Goal: Task Accomplishment & Management: Manage account settings

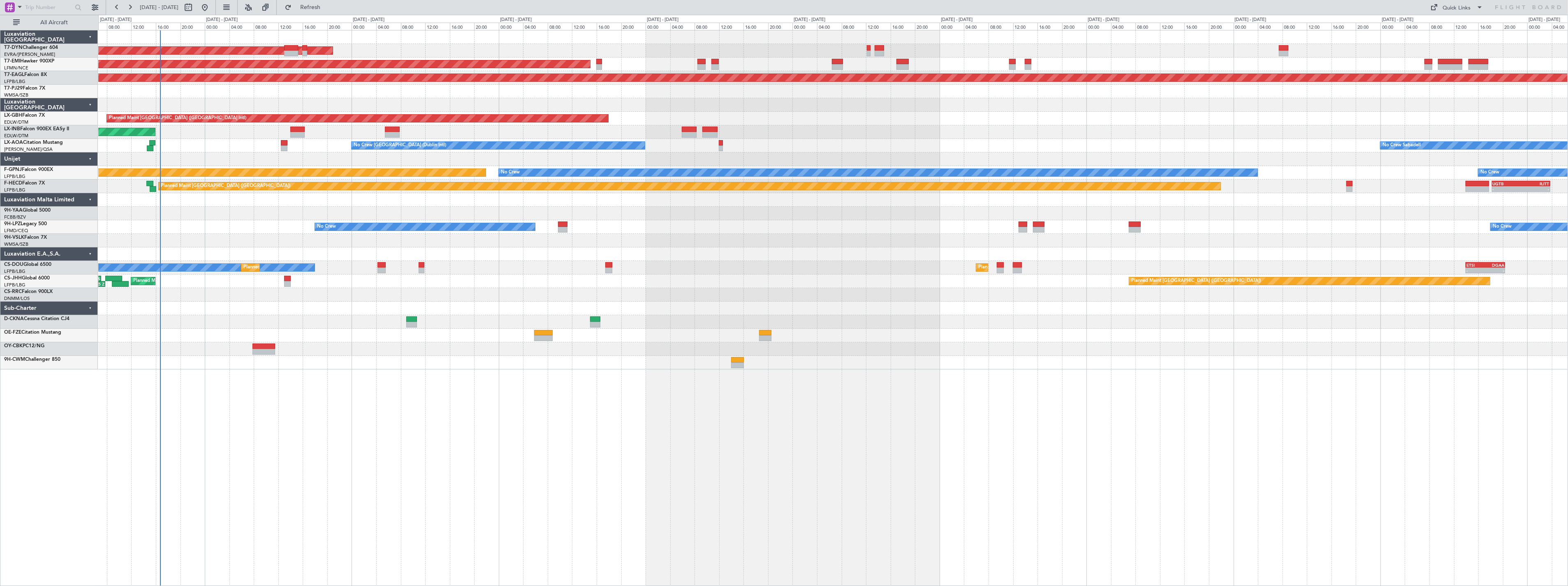
click at [371, 72] on div "AOG Maint Riga (Riga Intl) Planned Maint [GEOGRAPHIC_DATA] Grounded [US_STATE] …" at bounding box center [833, 200] width 1469 height 339
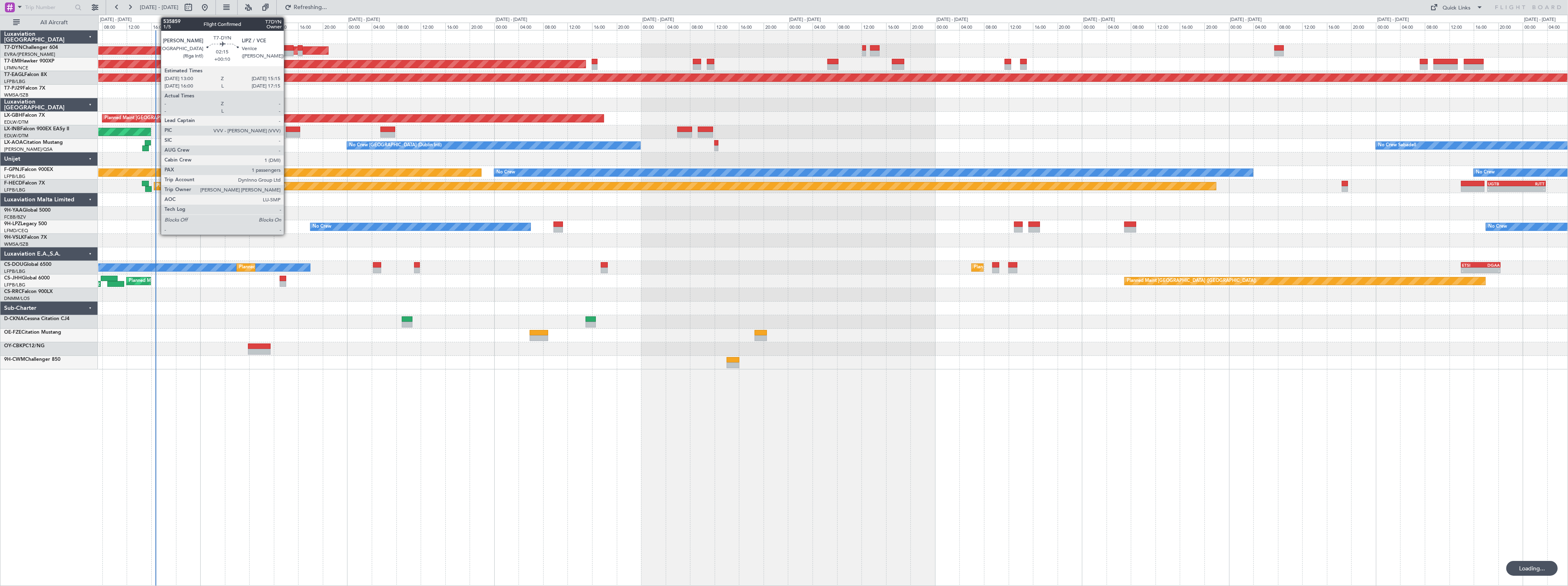
click at [288, 49] on div at bounding box center [286, 47] width 14 height 5
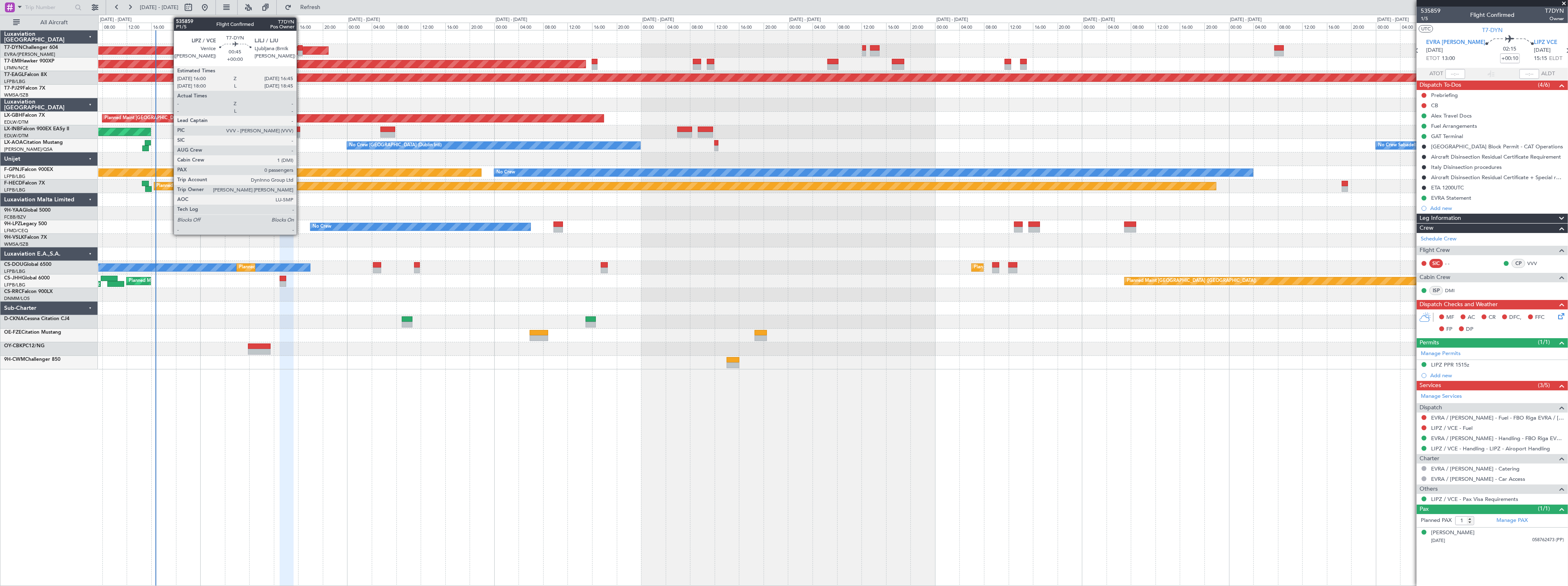
click at [301, 45] on div at bounding box center [300, 47] width 5 height 5
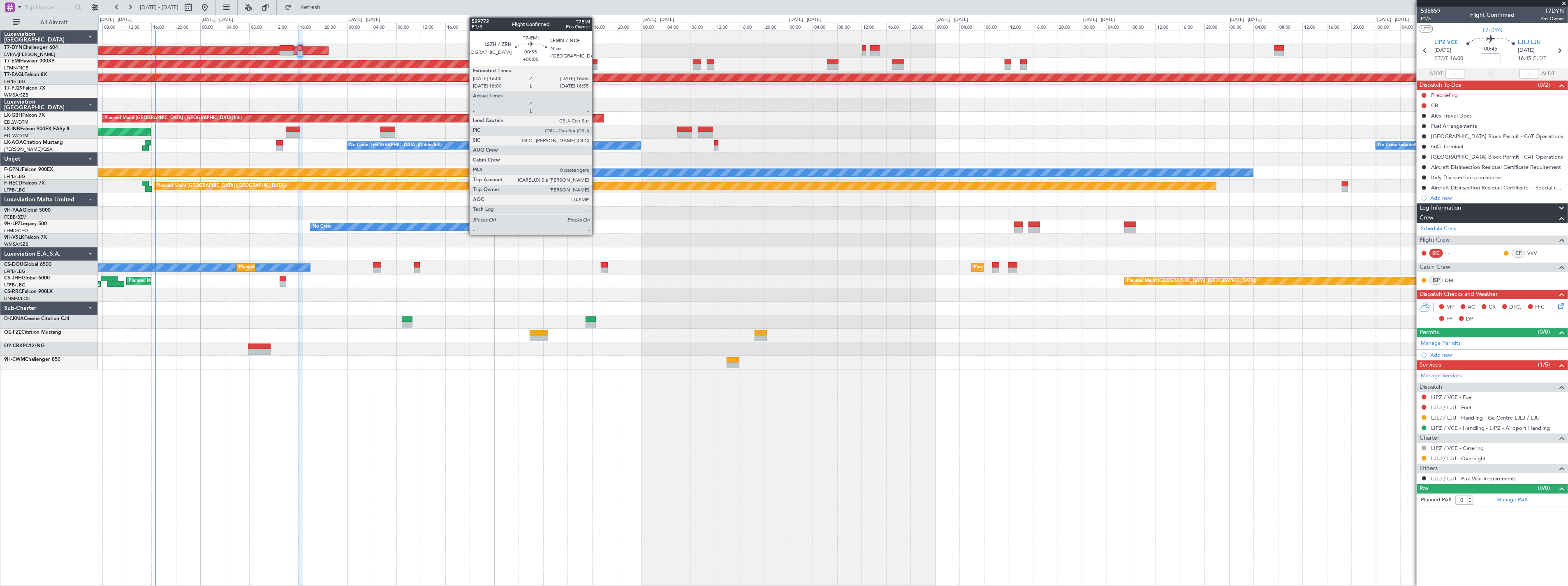
click at [597, 62] on div at bounding box center [594, 61] width 5 height 5
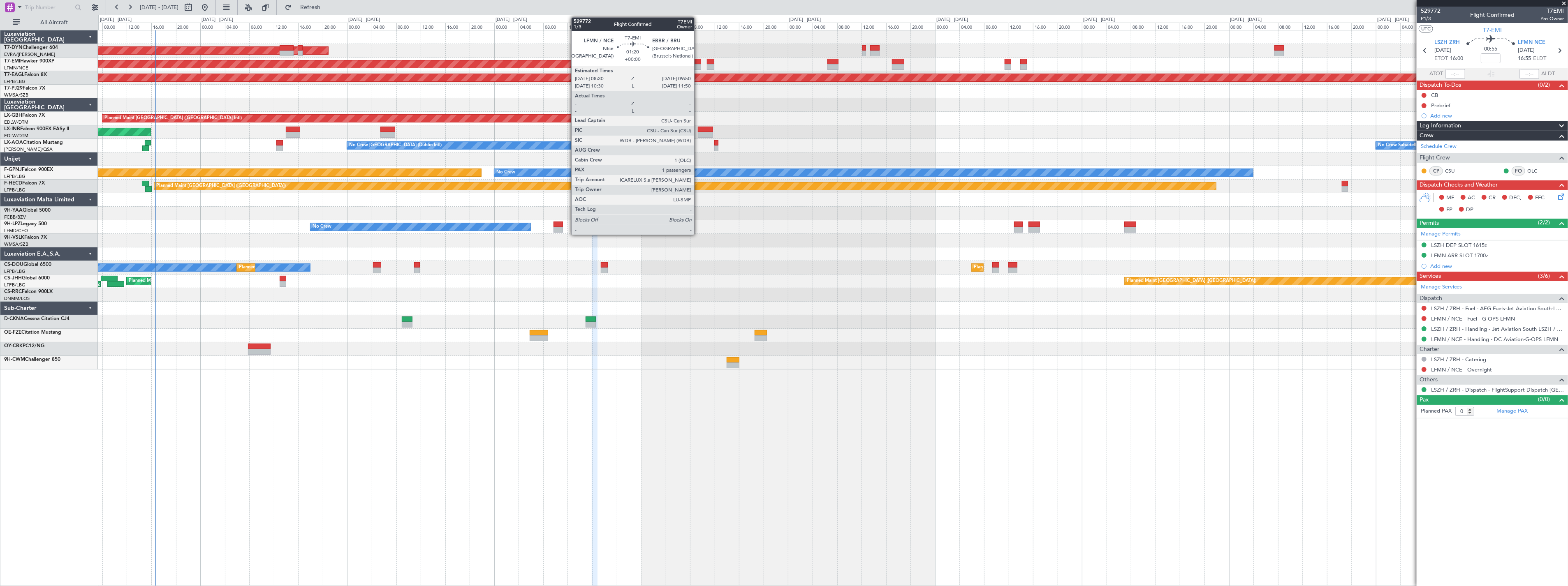
click at [698, 59] on div at bounding box center [697, 61] width 9 height 5
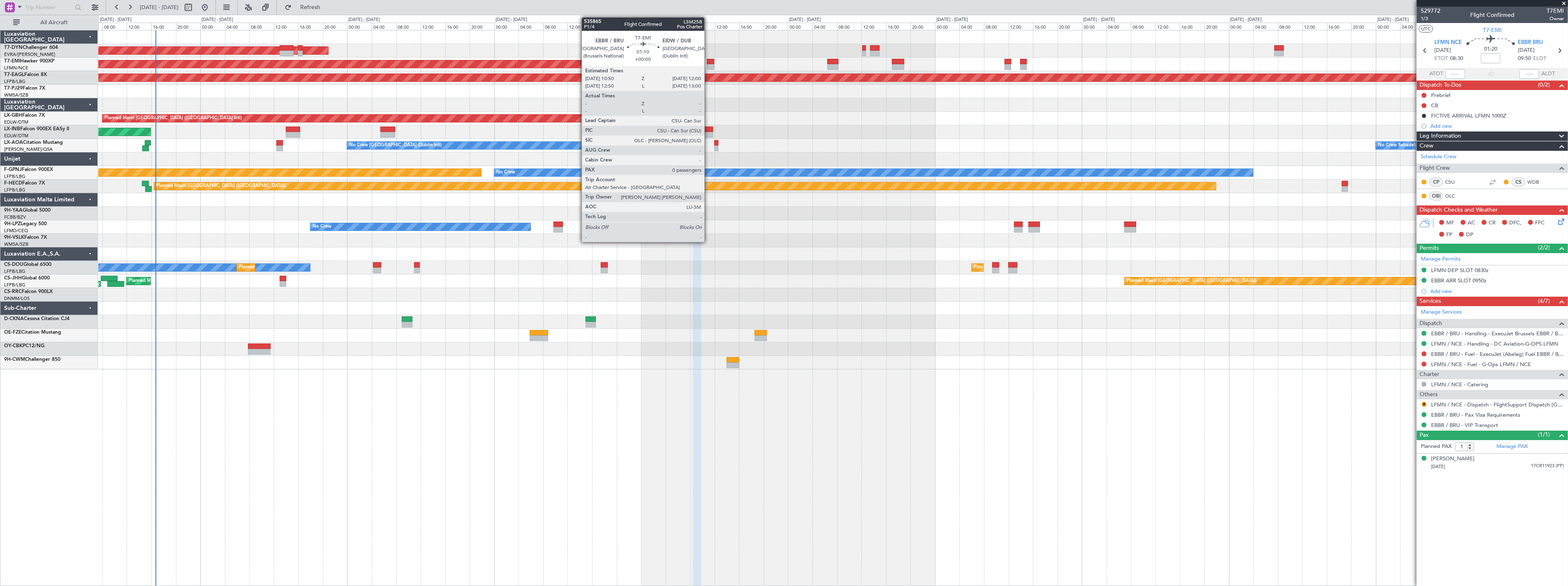
click at [709, 59] on div at bounding box center [710, 61] width 7 height 5
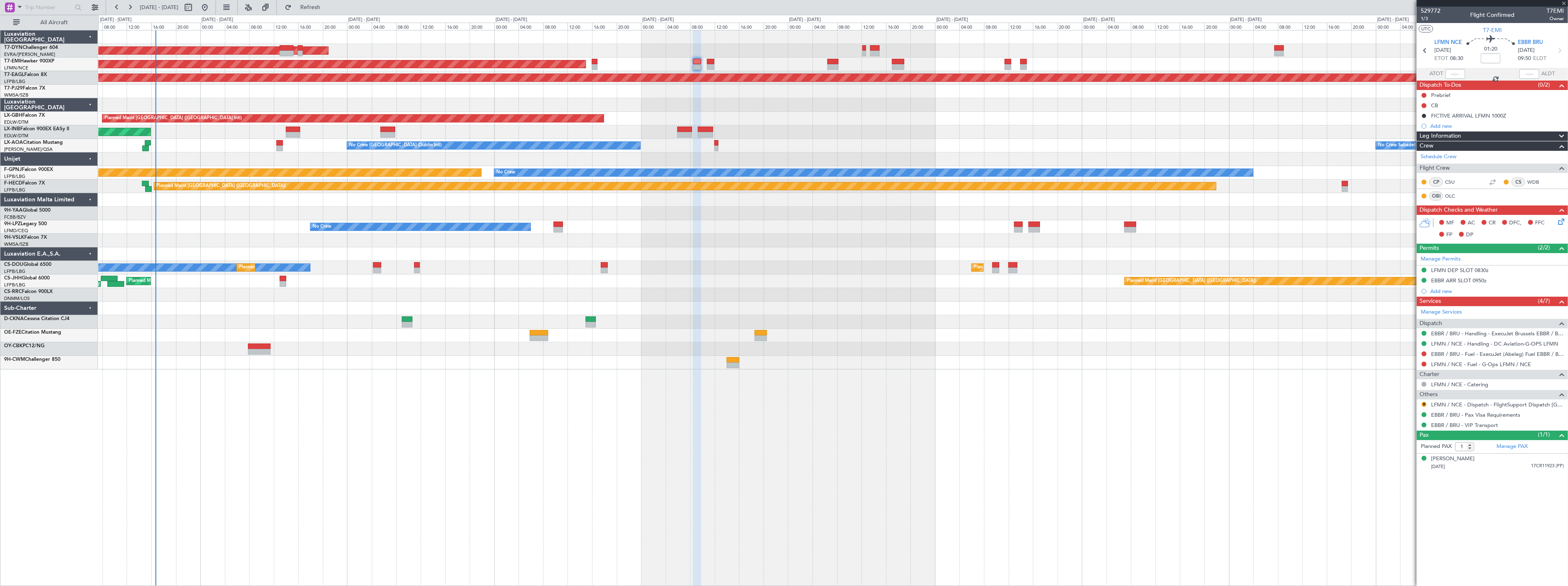
type input "0"
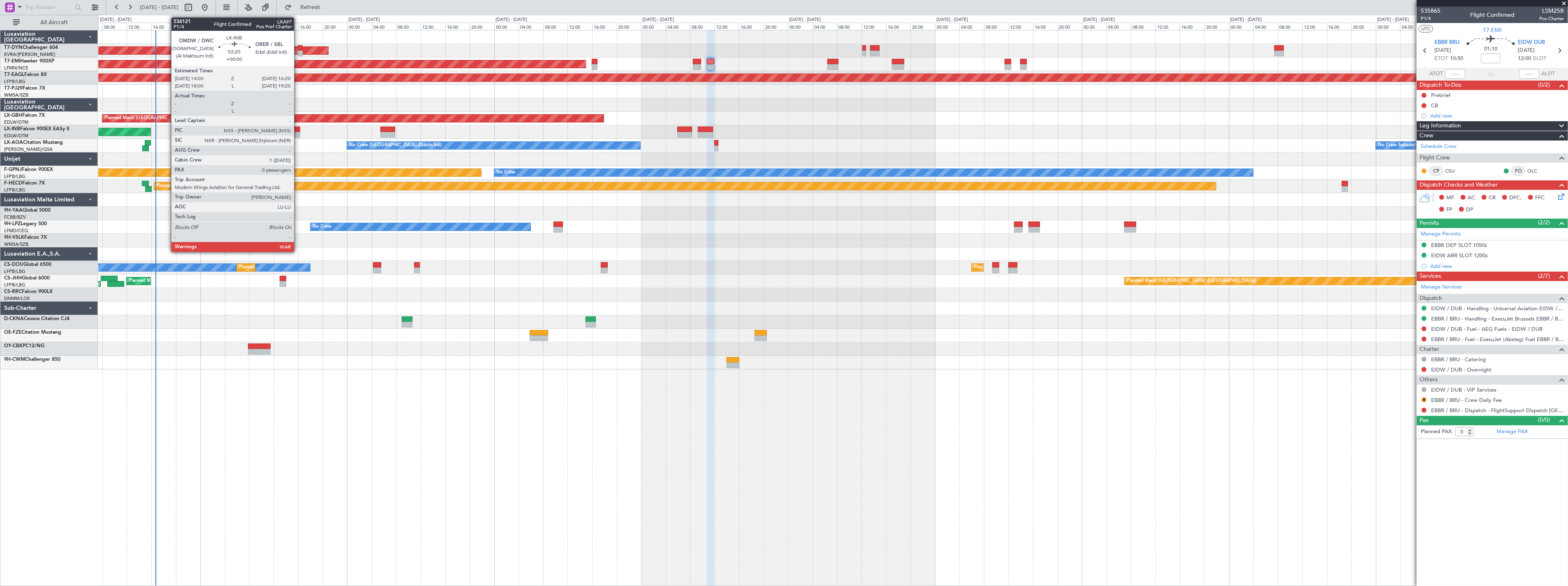
click at [298, 128] on div at bounding box center [293, 129] width 15 height 5
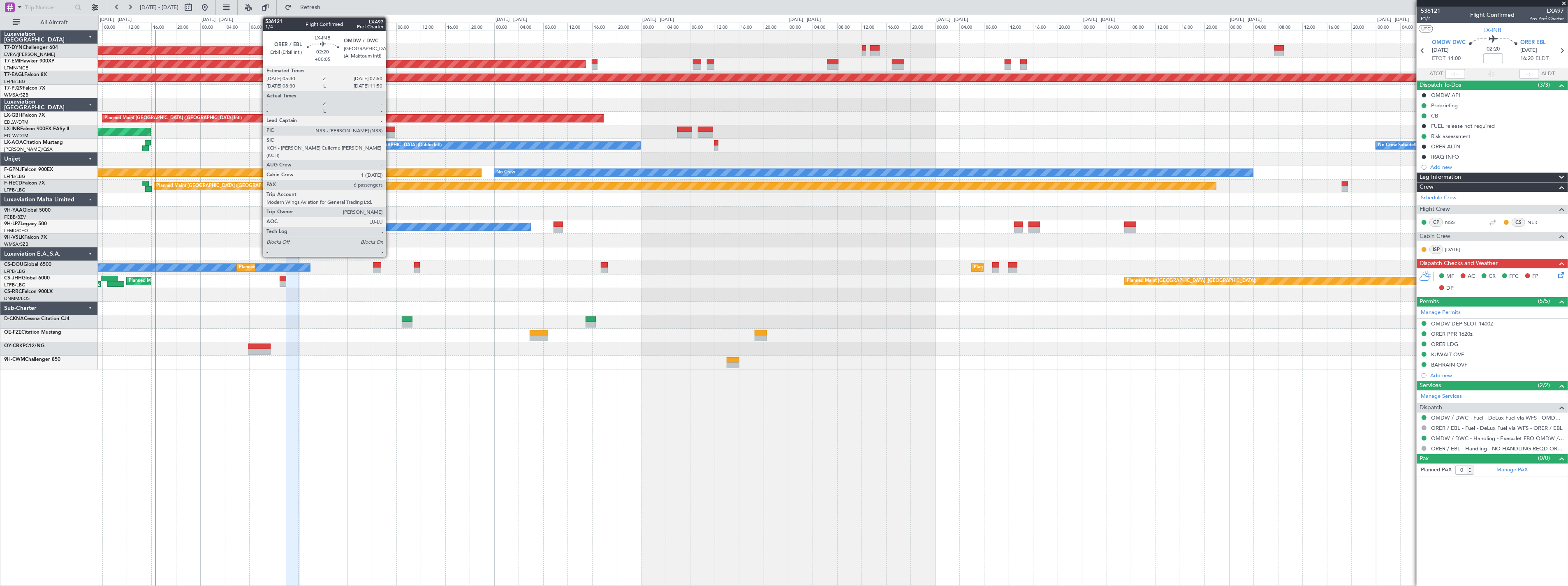
click at [390, 130] on div at bounding box center [388, 129] width 15 height 5
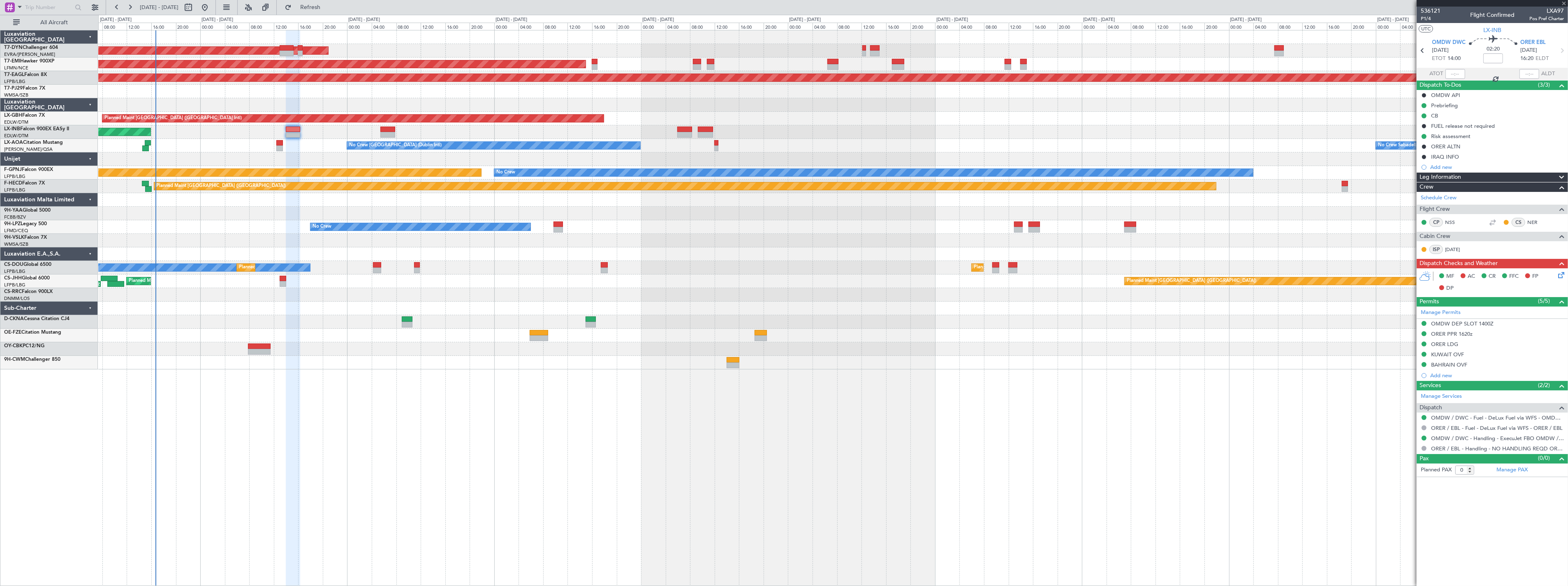
type input "+00:05"
type input "6"
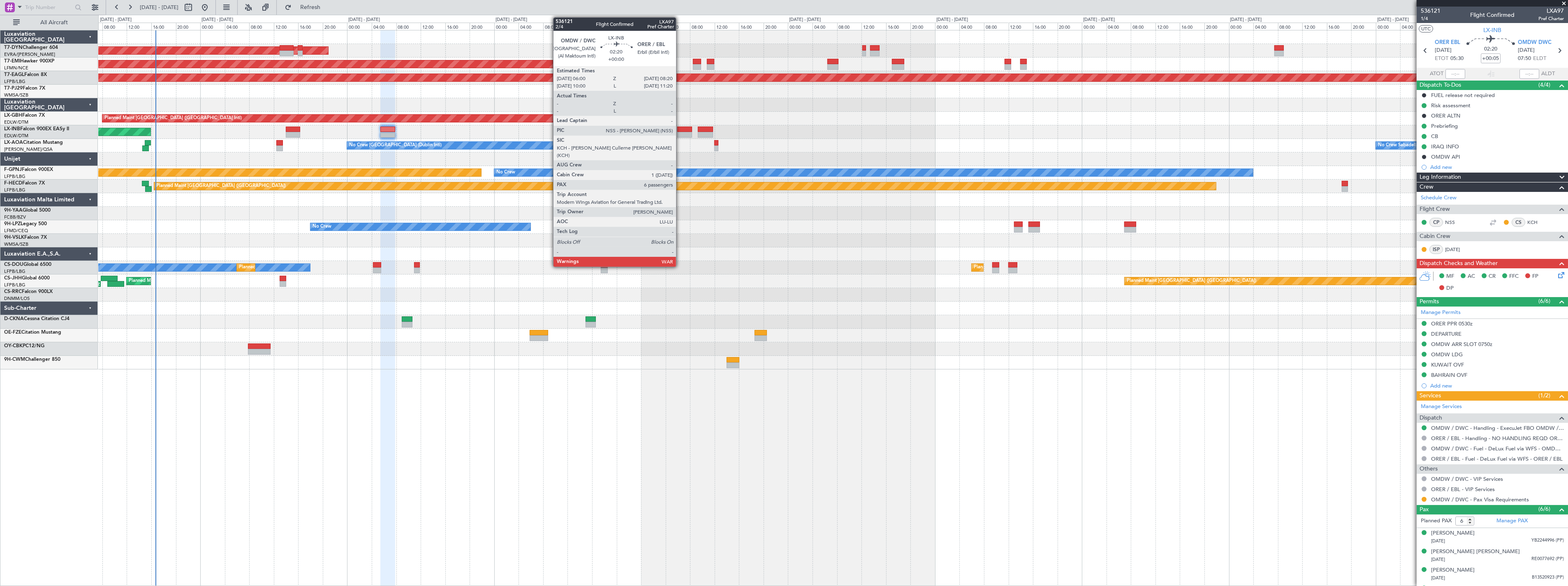
click at [680, 127] on div at bounding box center [685, 129] width 15 height 5
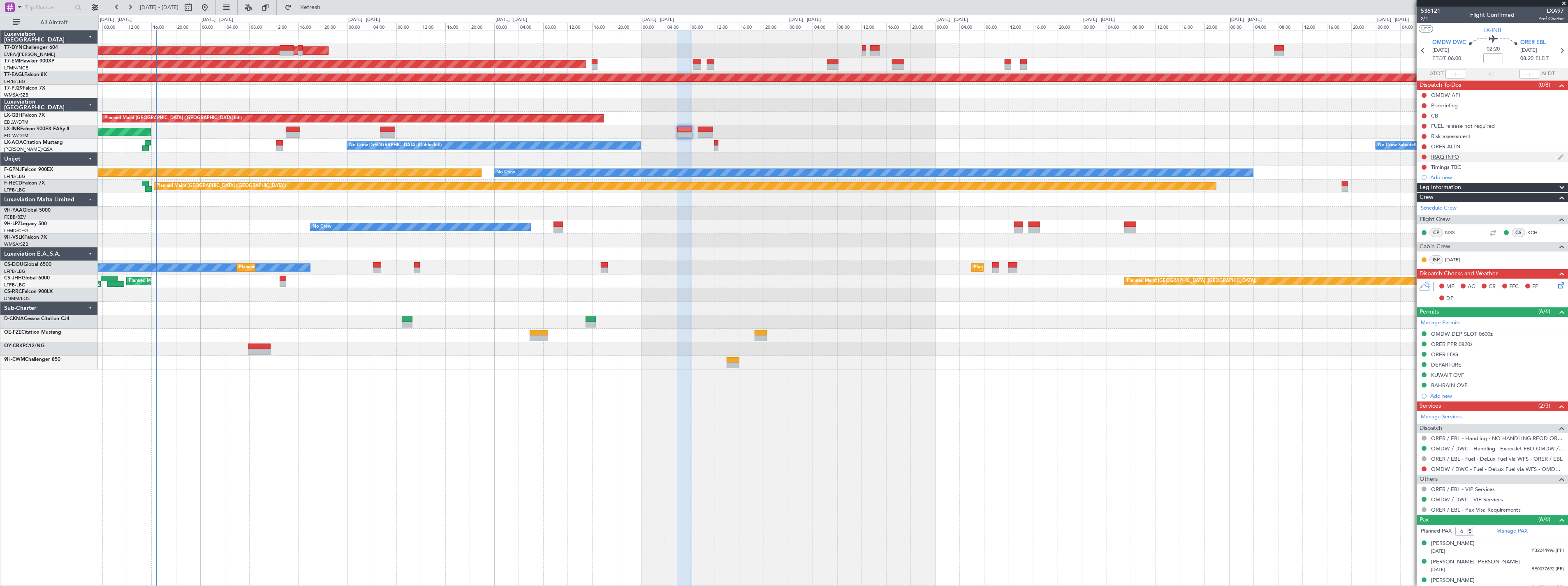
click at [1483, 156] on div "IRAQ INFO" at bounding box center [1492, 156] width 152 height 10
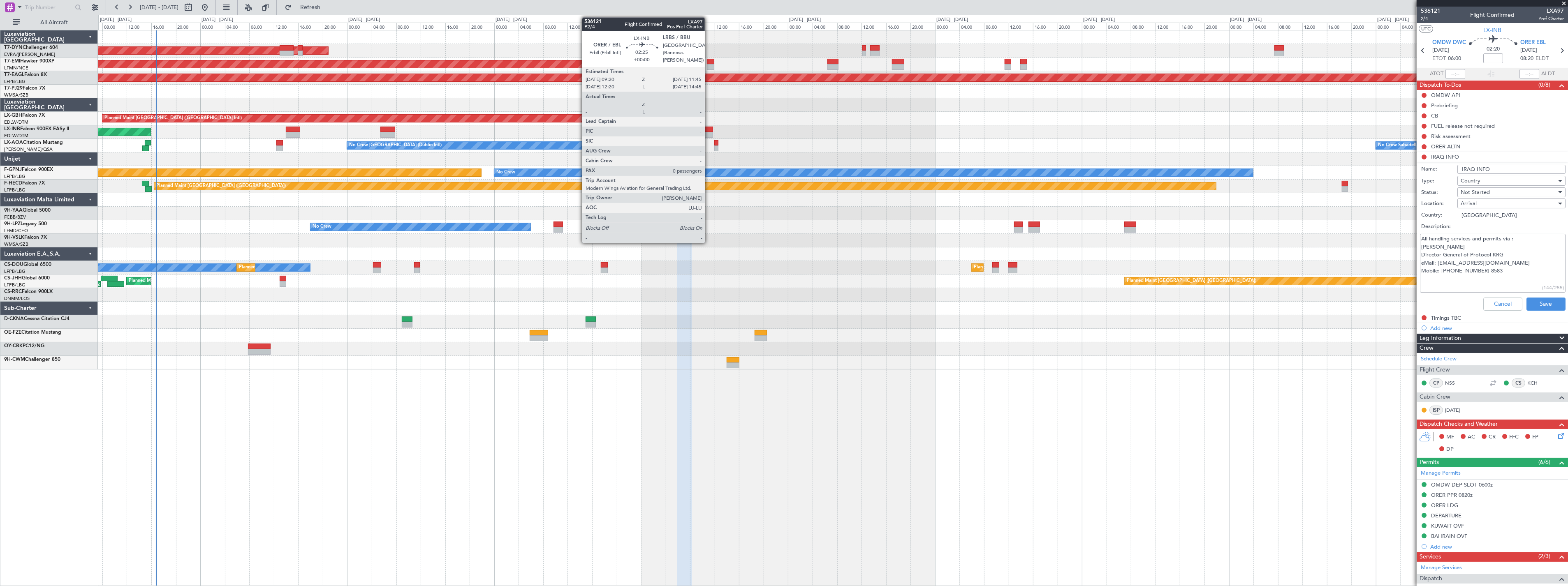
click at [709, 128] on div at bounding box center [705, 129] width 15 height 5
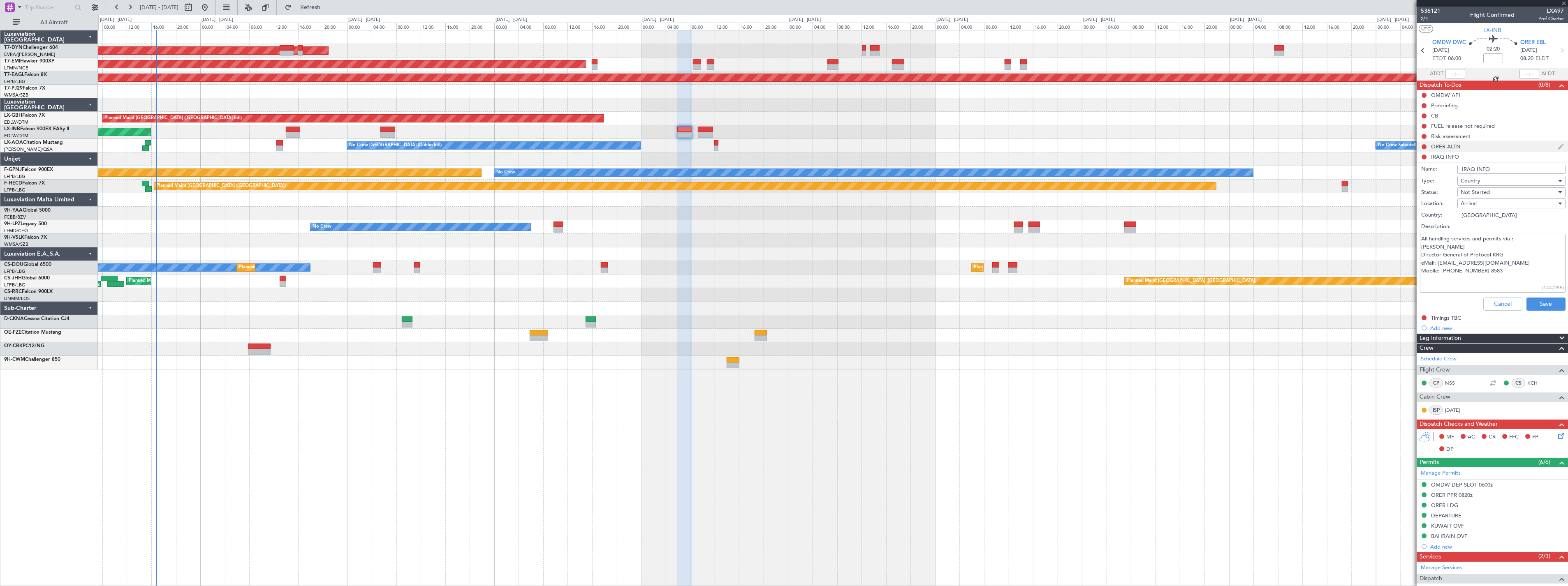
type input "0"
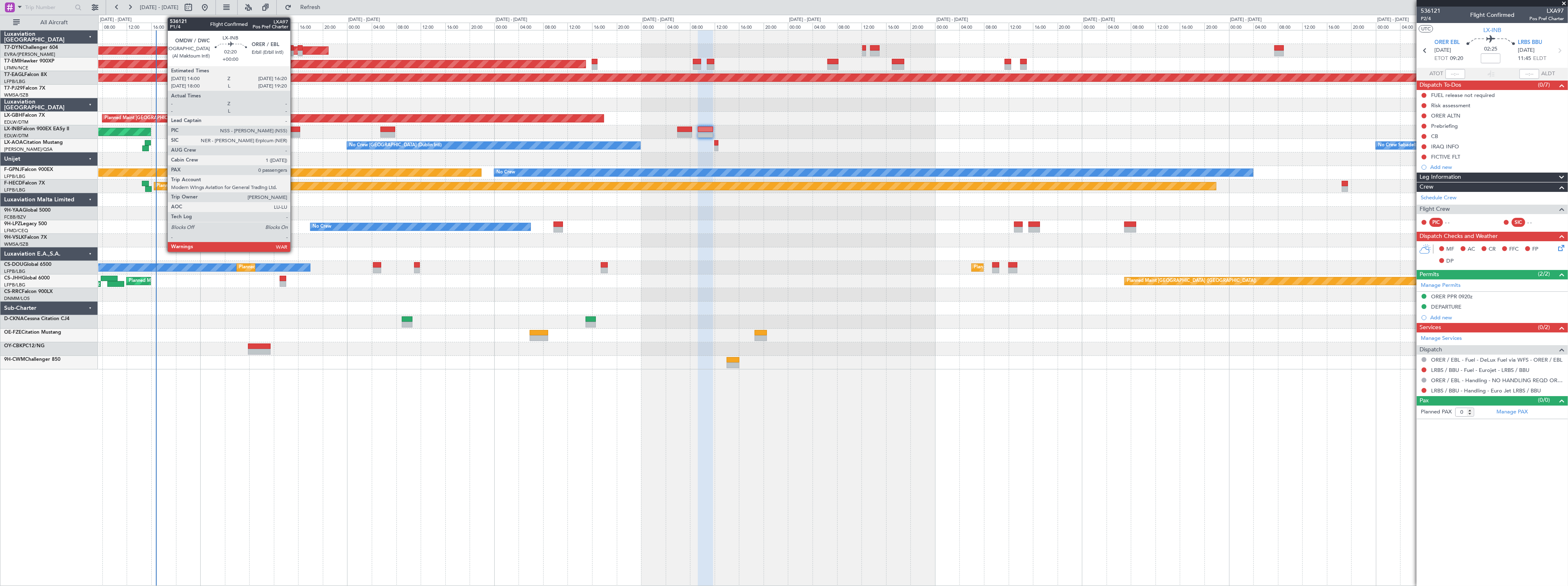
click at [295, 128] on div at bounding box center [293, 129] width 15 height 5
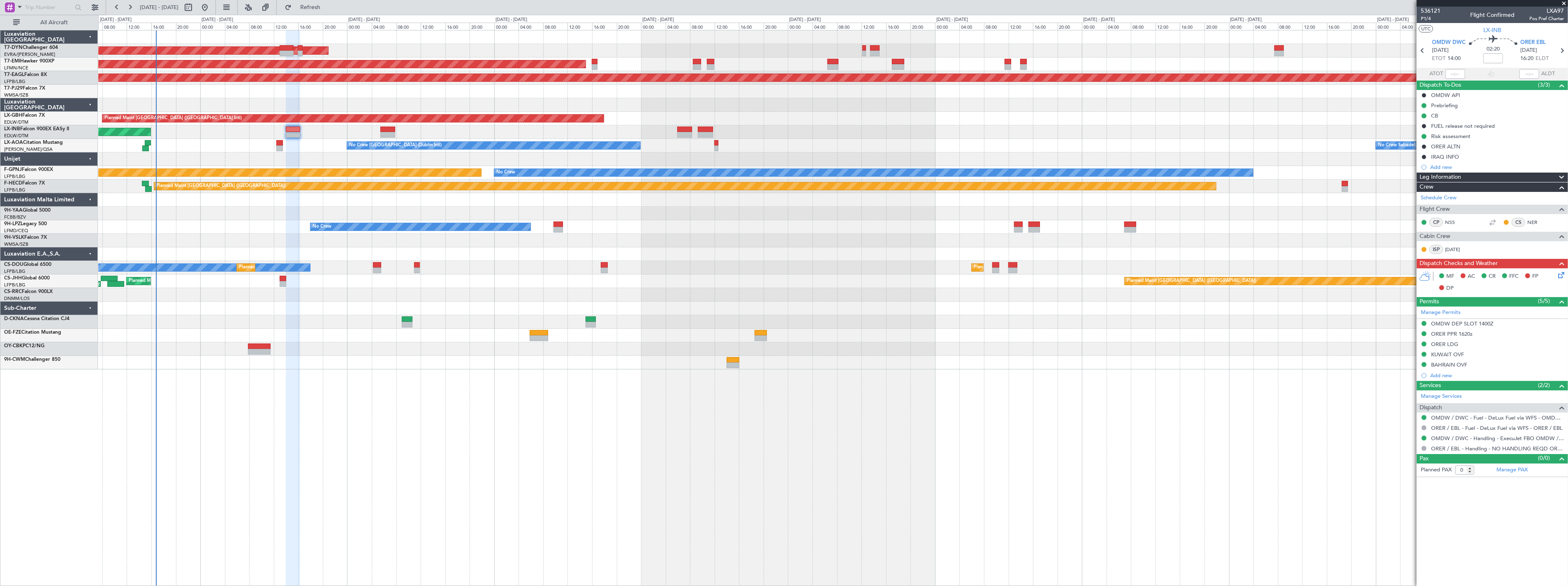
click at [391, 125] on div "Unplanned Maint [GEOGRAPHIC_DATA] (Al Maktoum Intl)" at bounding box center [833, 132] width 1469 height 13
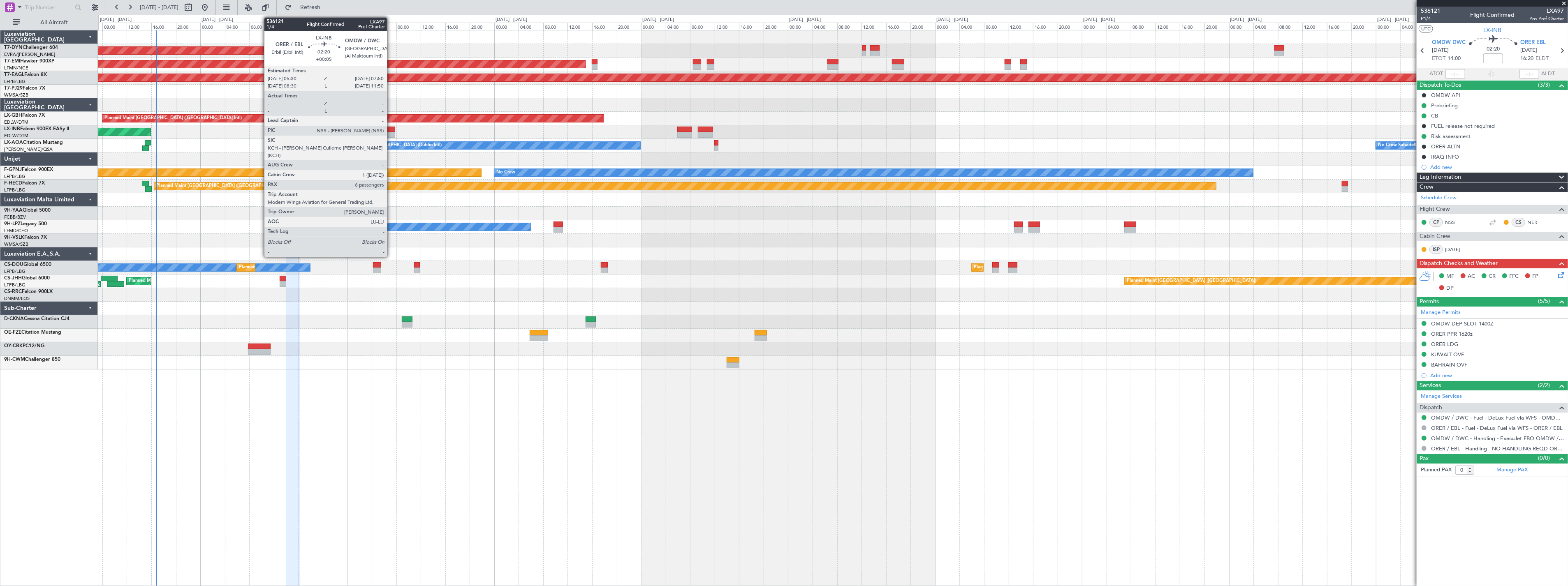
click at [391, 129] on div at bounding box center [388, 129] width 15 height 5
click at [388, 128] on div at bounding box center [388, 129] width 15 height 5
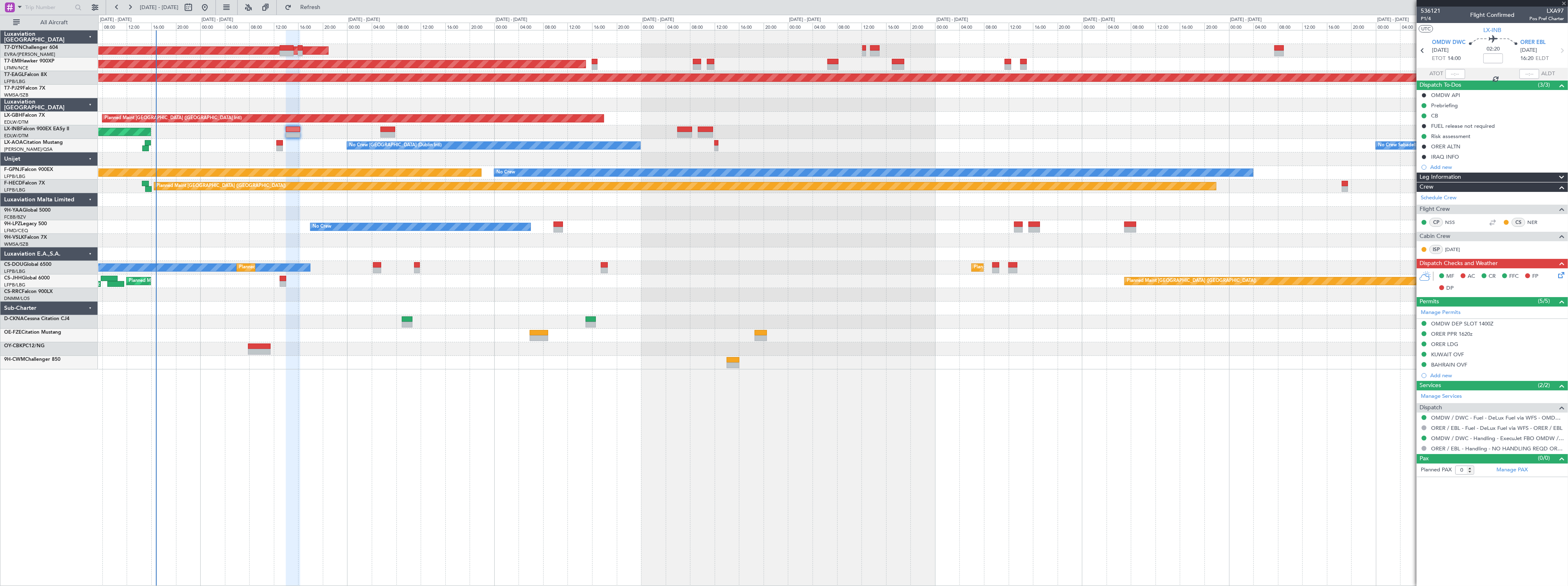
type input "+00:05"
type input "6"
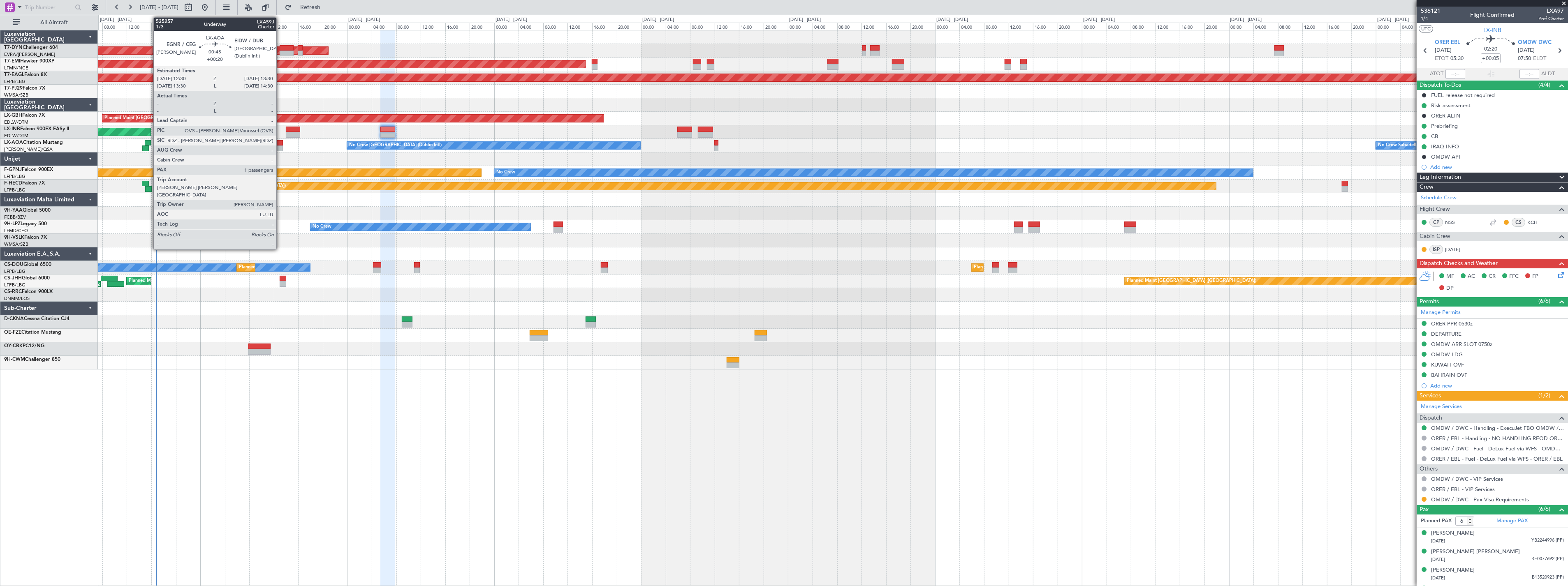
click at [281, 146] on div at bounding box center [279, 148] width 6 height 5
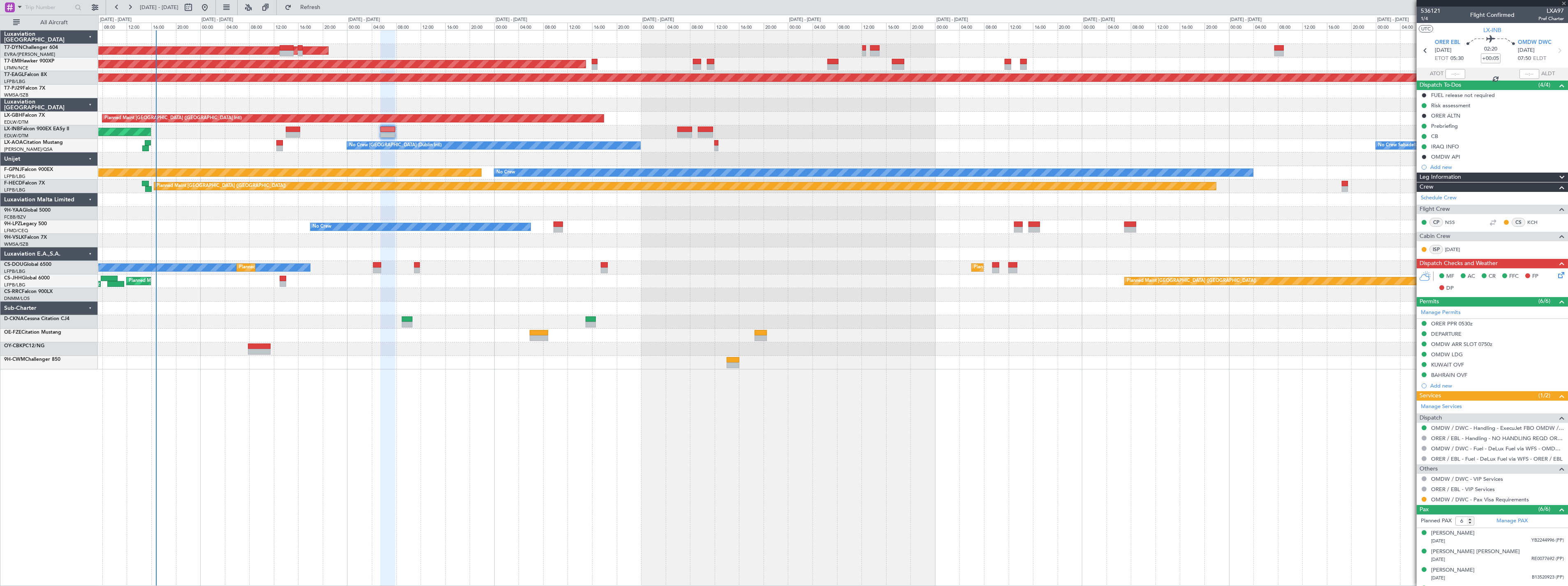
type input "+00:20"
type input "1"
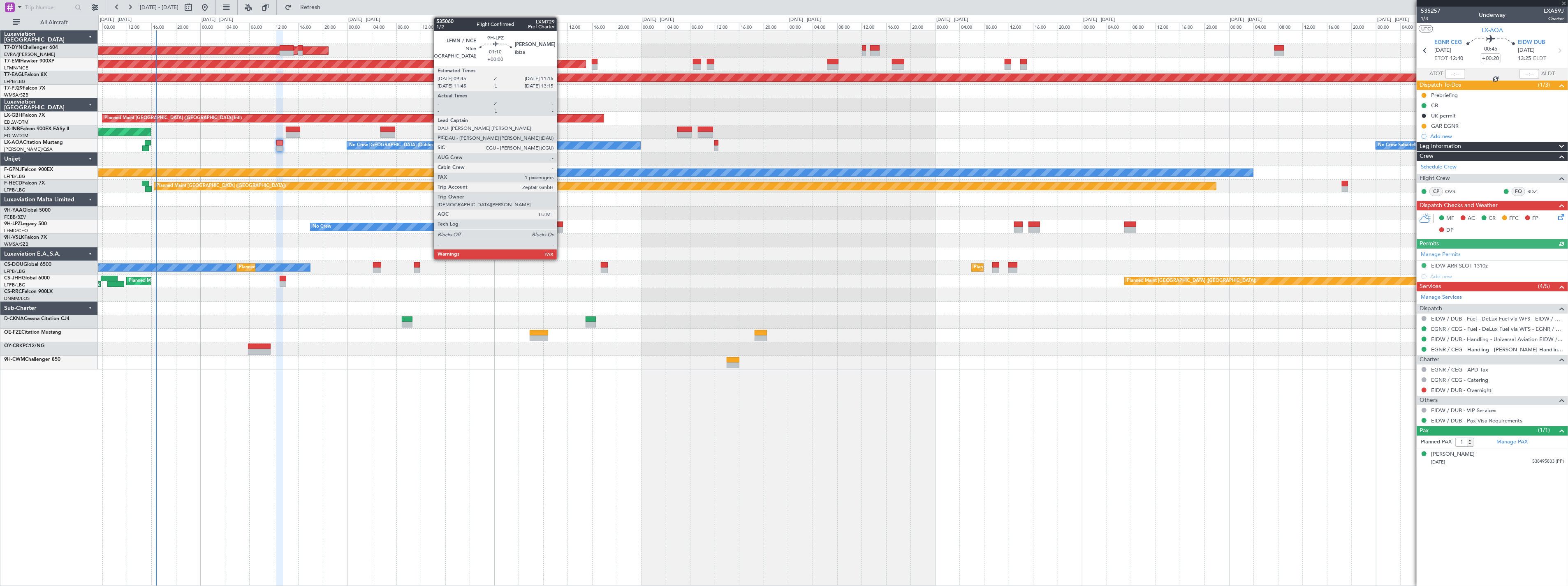
click at [561, 226] on div "No Crew No Crew Planned Maint Nice (Côte d'Azur Airport)" at bounding box center [833, 227] width 1469 height 13
click at [560, 227] on div at bounding box center [558, 229] width 10 height 5
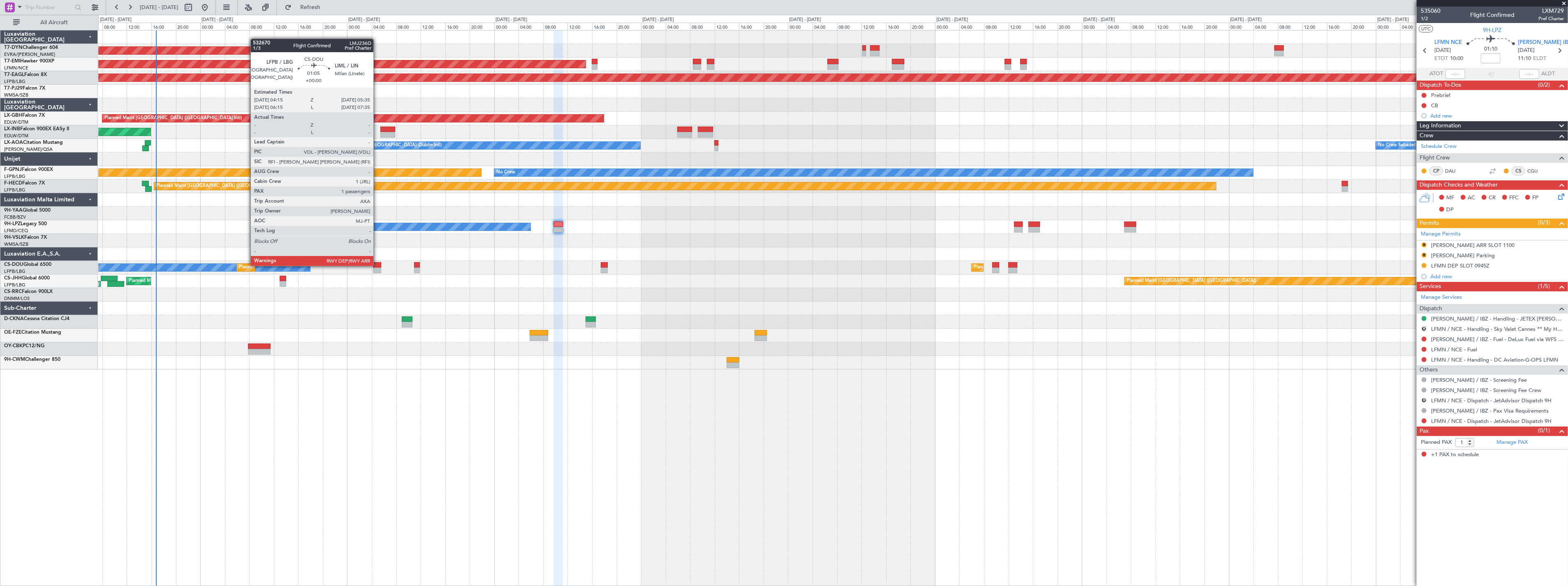
click at [377, 265] on div at bounding box center [377, 265] width 9 height 5
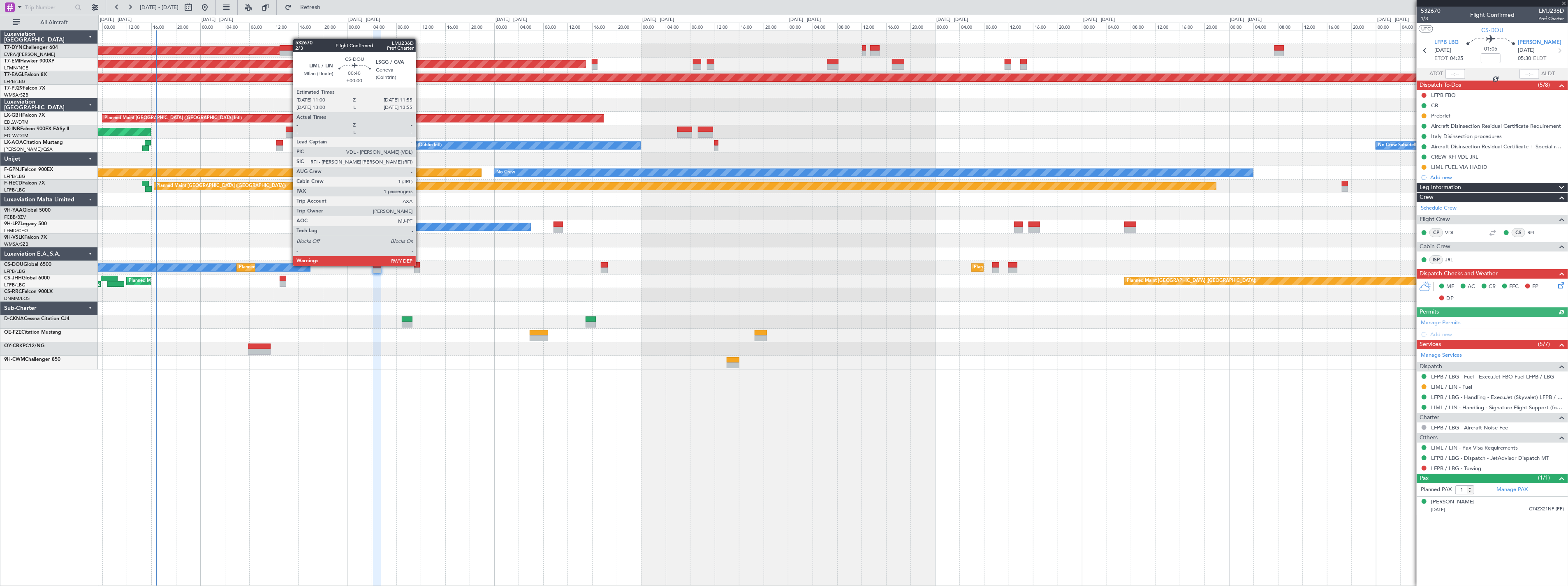
click at [420, 265] on div at bounding box center [416, 265] width 5 height 5
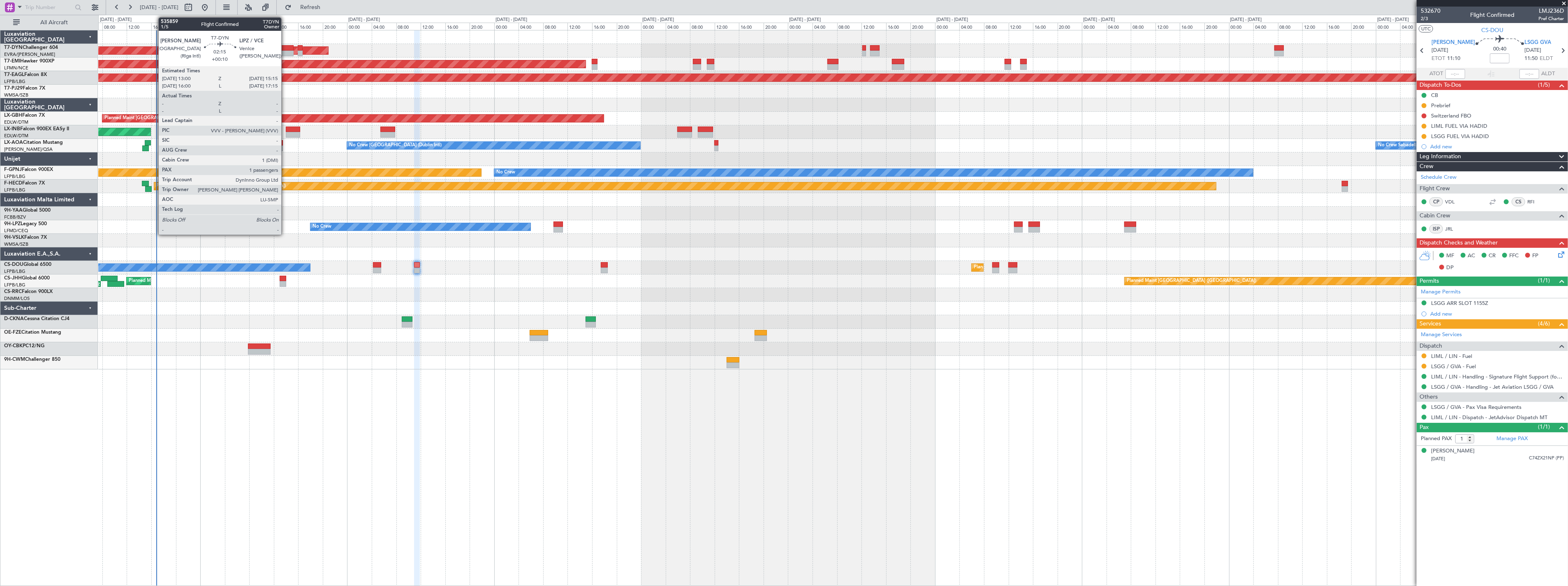
click at [285, 51] on div at bounding box center [286, 53] width 14 height 5
type input "+00:10"
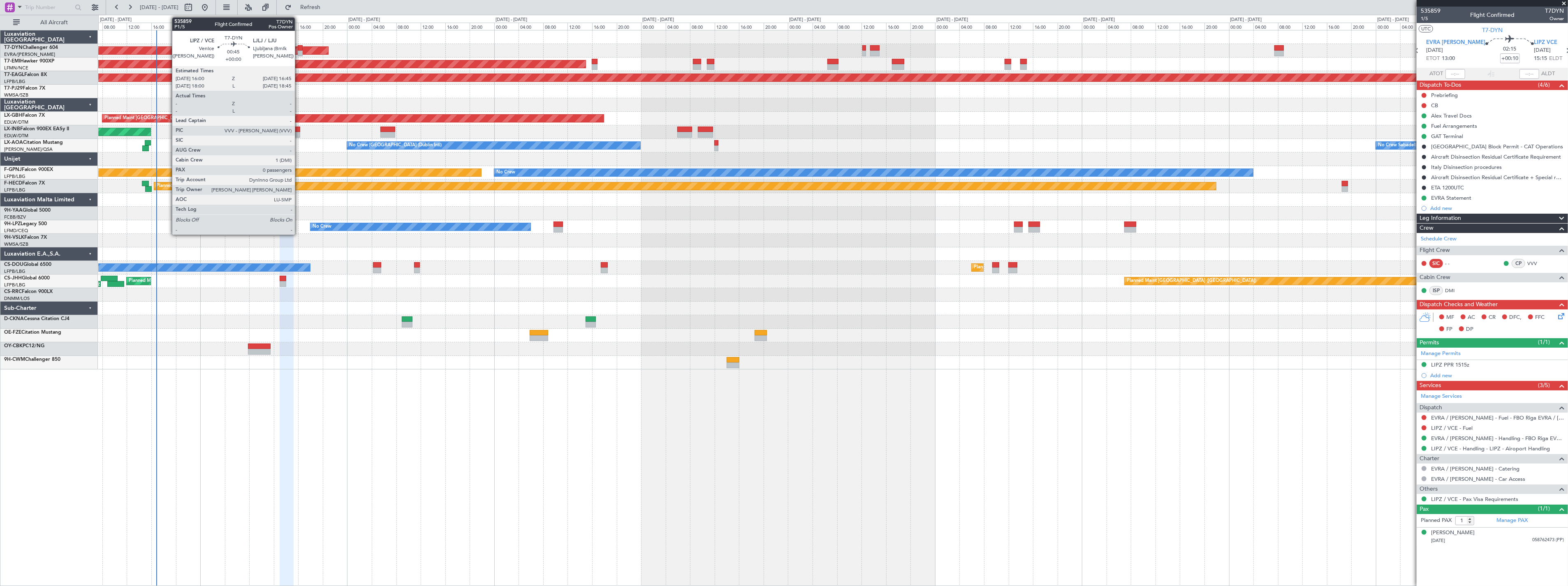
click at [299, 46] on div at bounding box center [300, 47] width 5 height 5
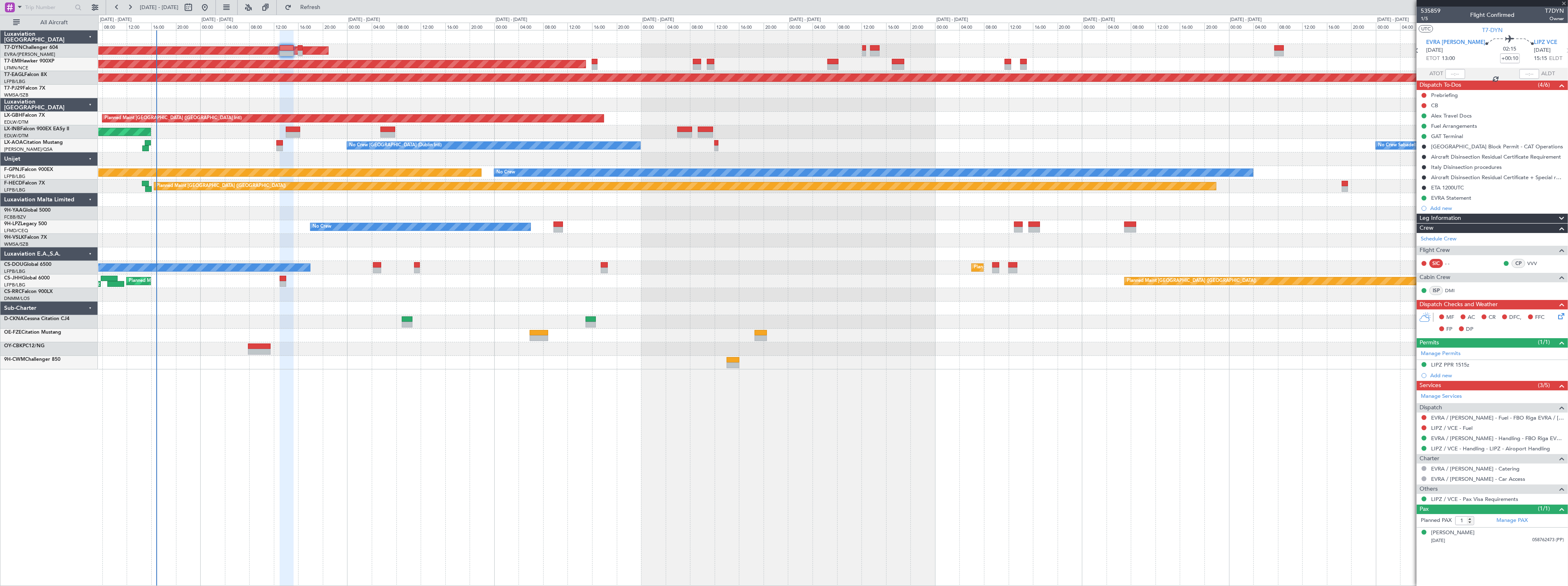
type input "0"
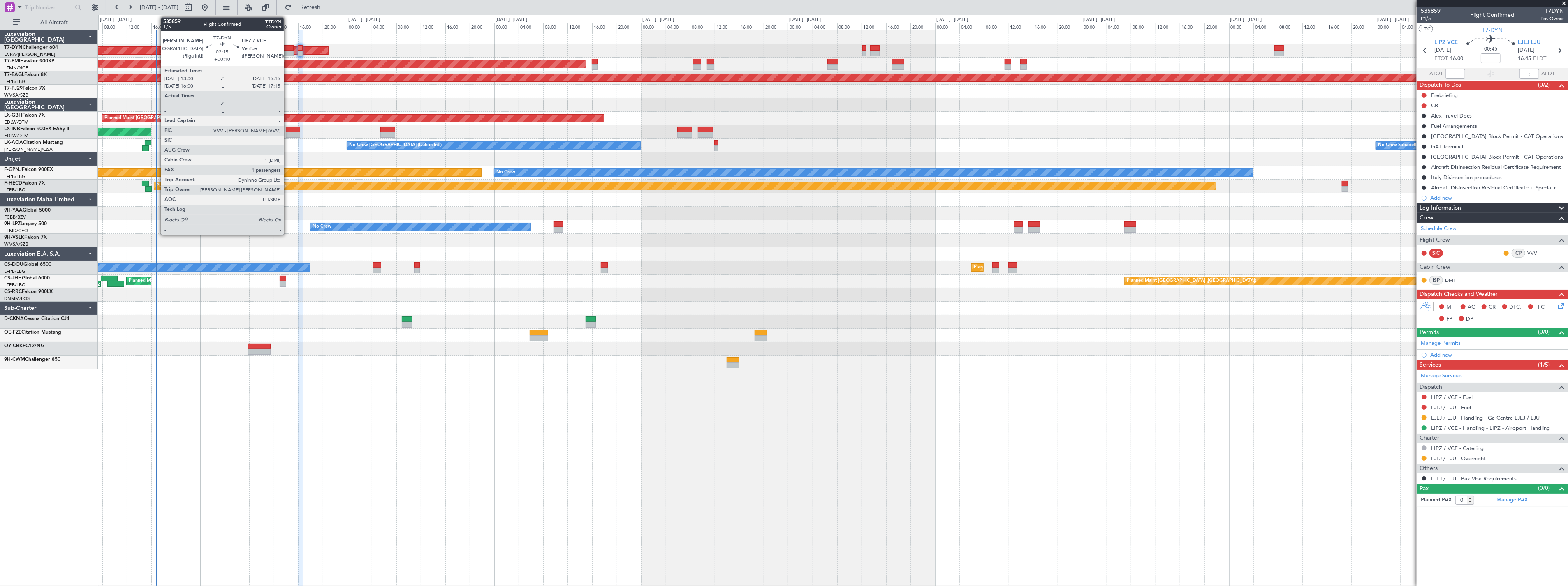
click at [288, 51] on div at bounding box center [286, 53] width 14 height 5
click at [286, 46] on div at bounding box center [286, 47] width 14 height 5
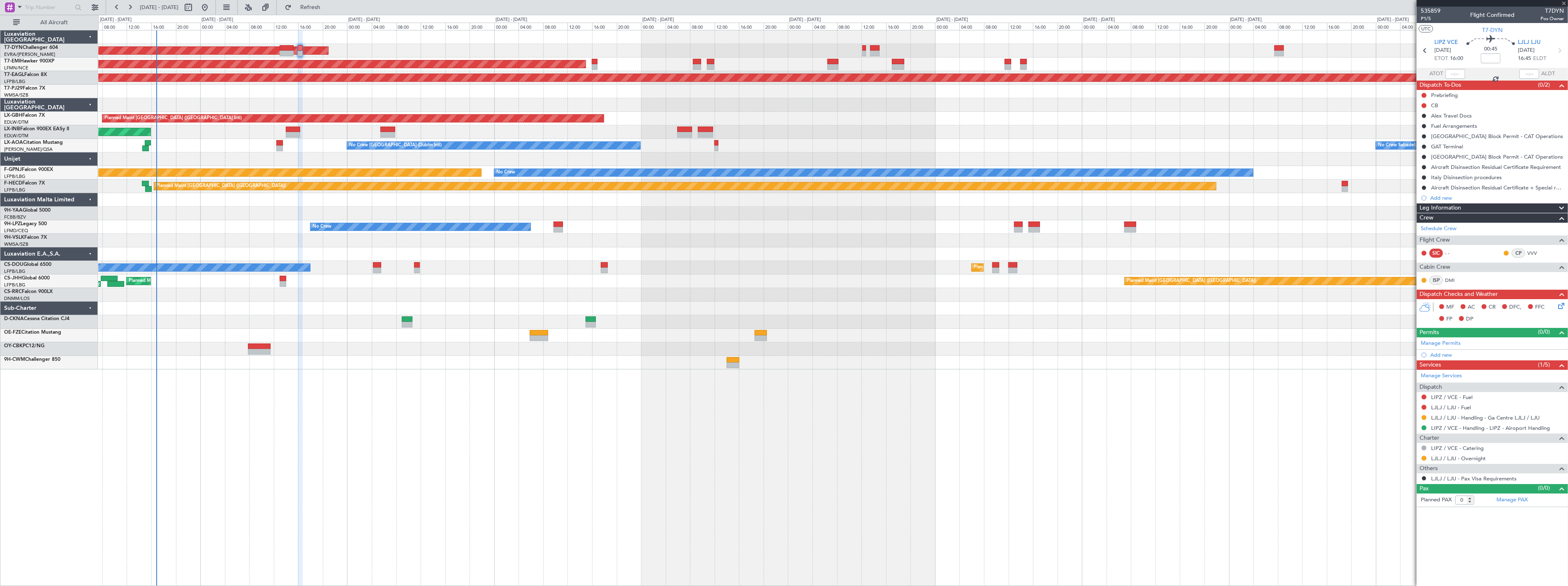
type input "+00:10"
type input "1"
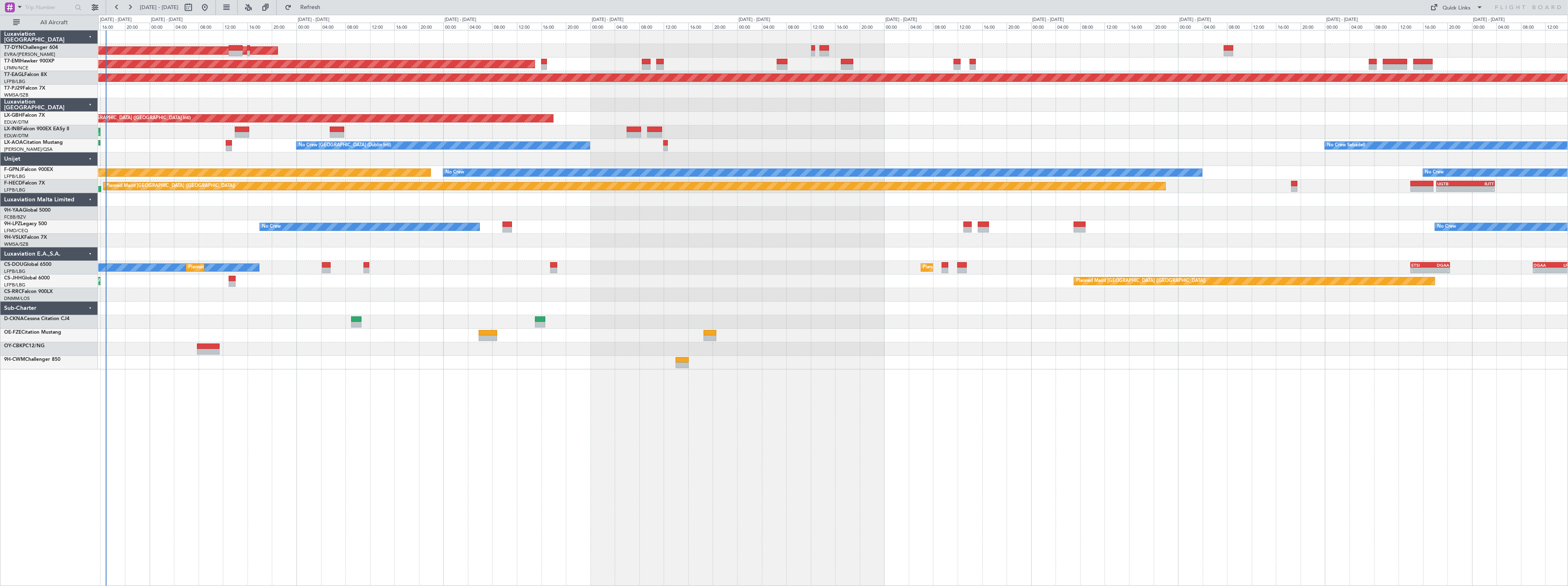
click at [173, 200] on div at bounding box center [833, 200] width 1469 height 13
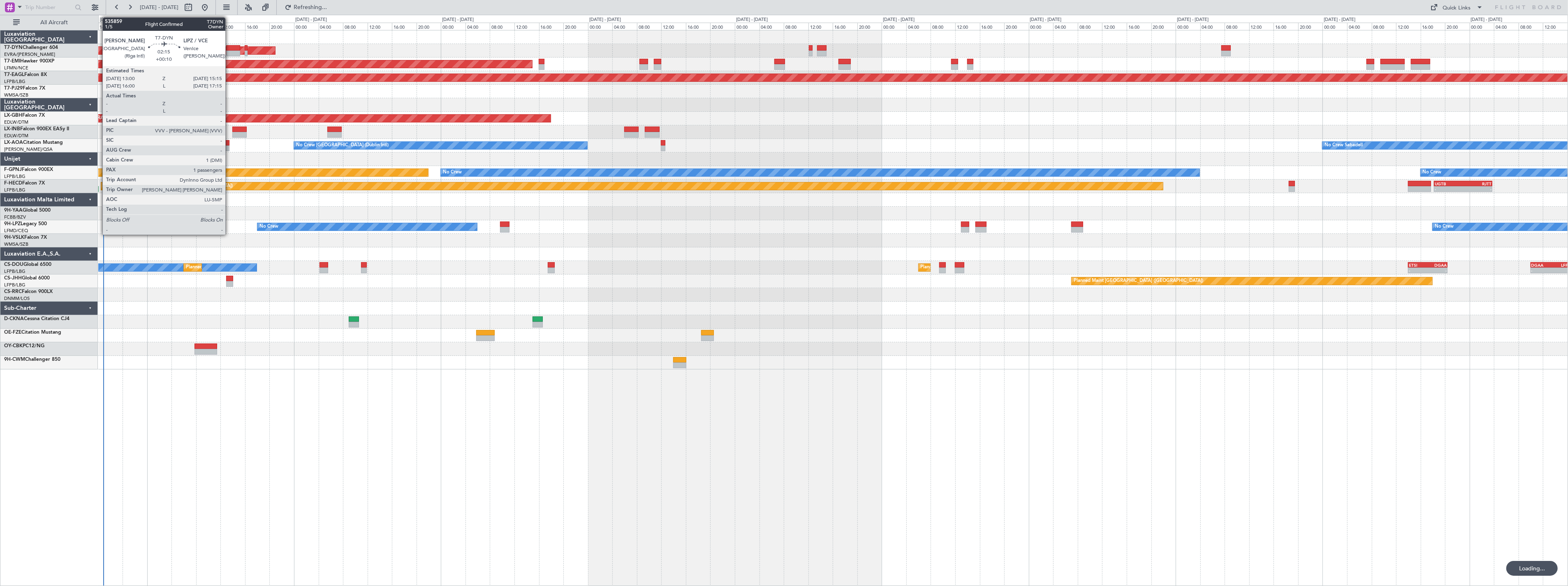
click at [229, 48] on div at bounding box center [233, 47] width 14 height 5
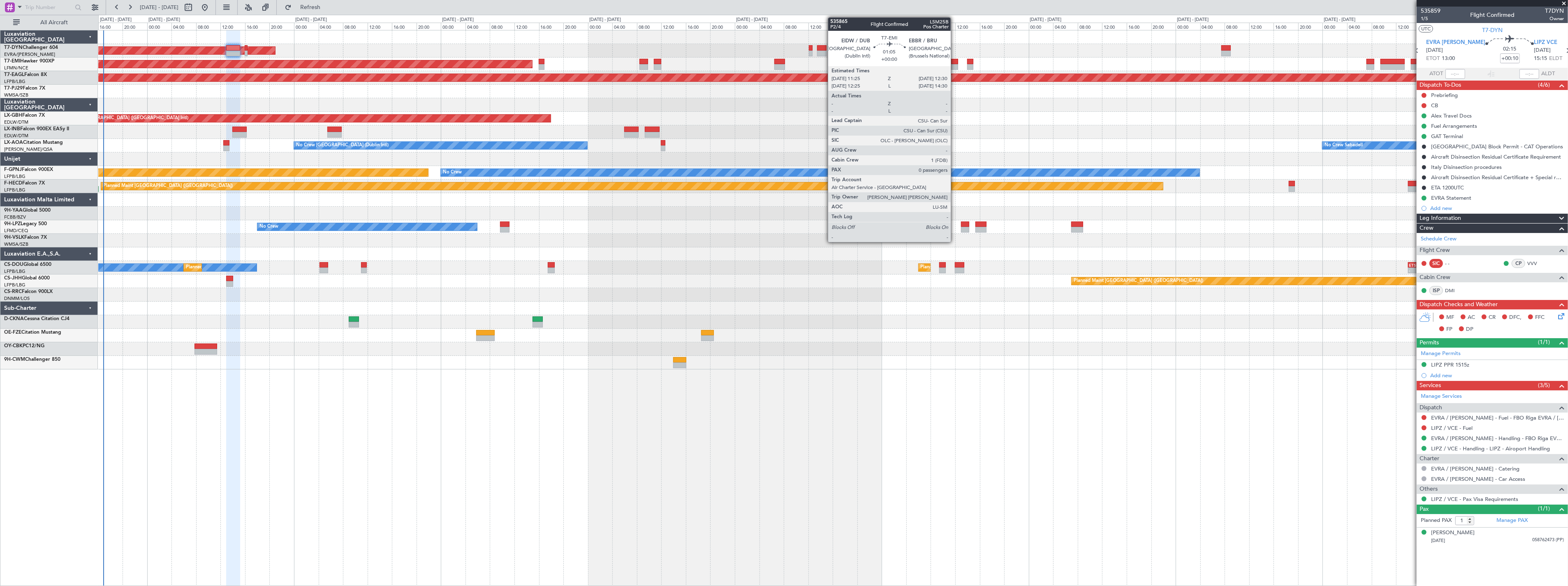
click at [955, 62] on div at bounding box center [954, 61] width 7 height 5
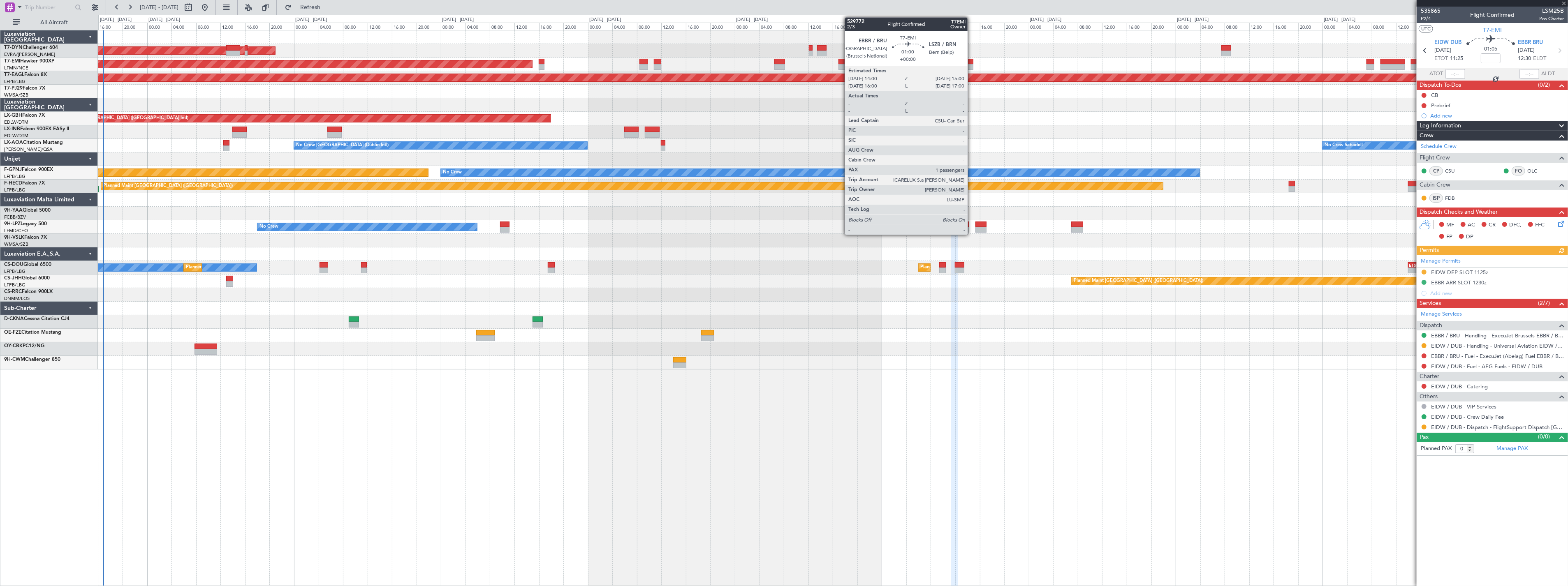
click at [971, 60] on div at bounding box center [970, 61] width 6 height 5
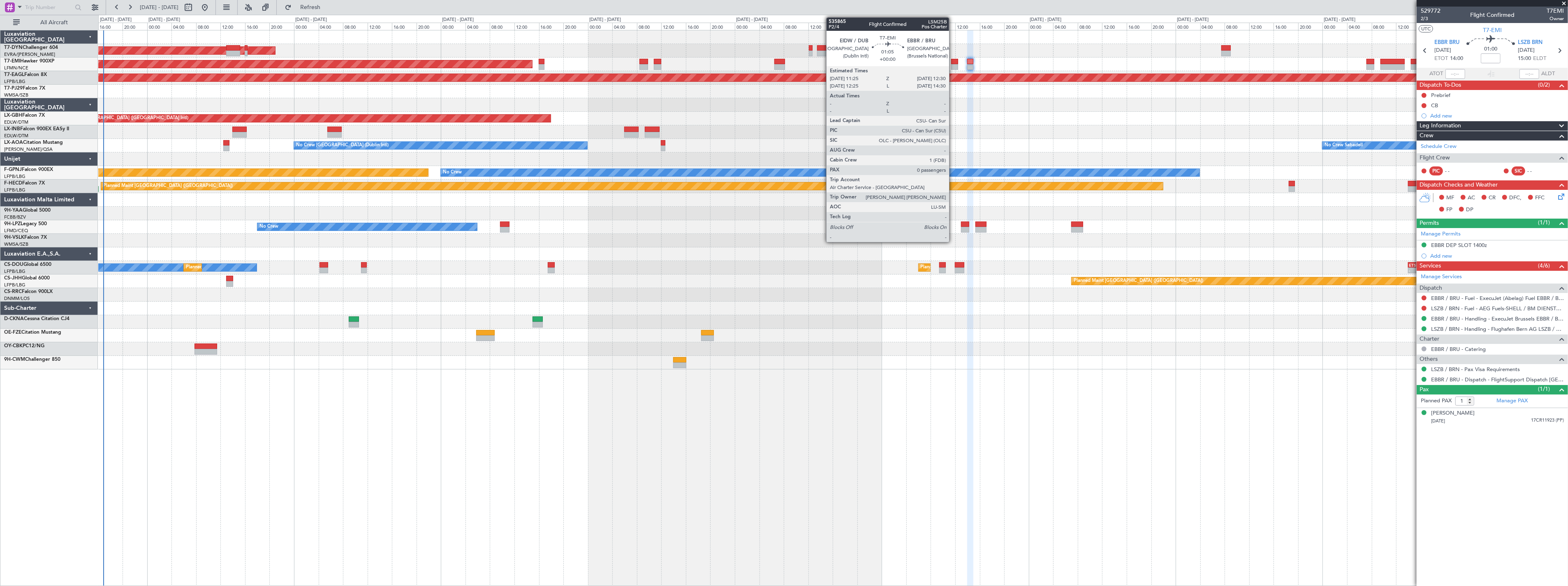
click at [953, 63] on div at bounding box center [954, 61] width 7 height 5
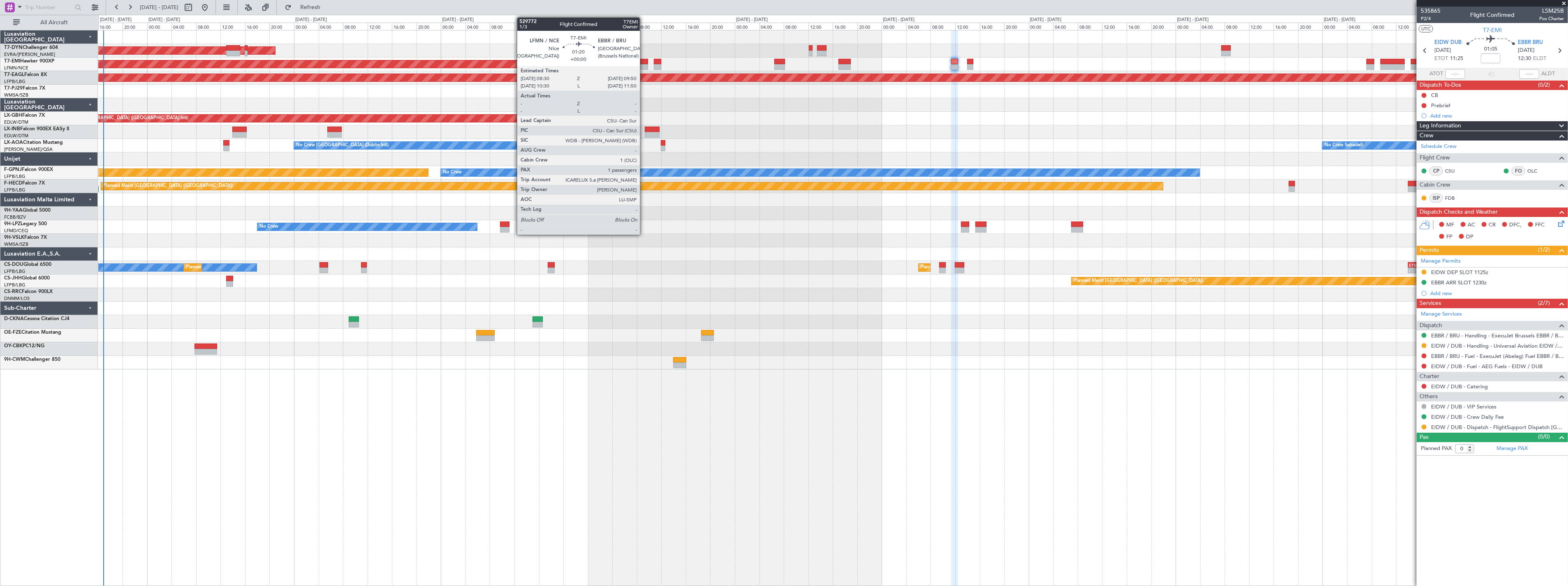
click at [644, 64] on div at bounding box center [644, 66] width 9 height 5
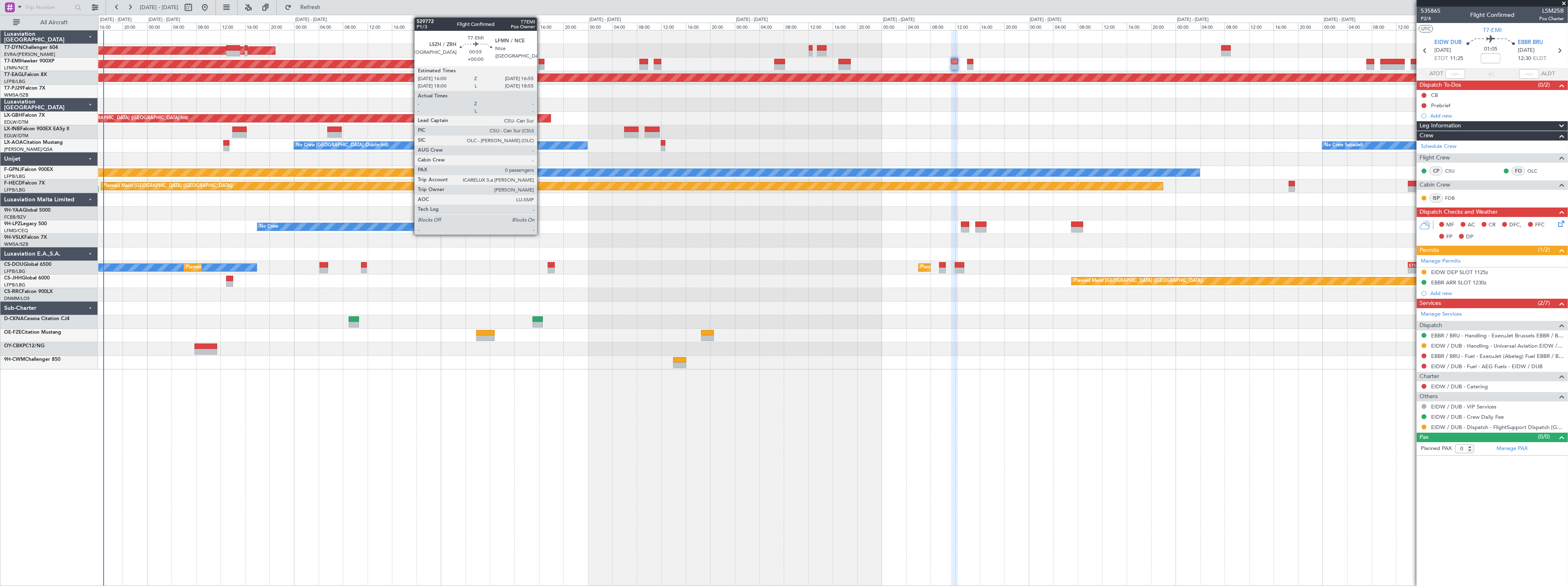
click at [541, 63] on div at bounding box center [541, 61] width 5 height 5
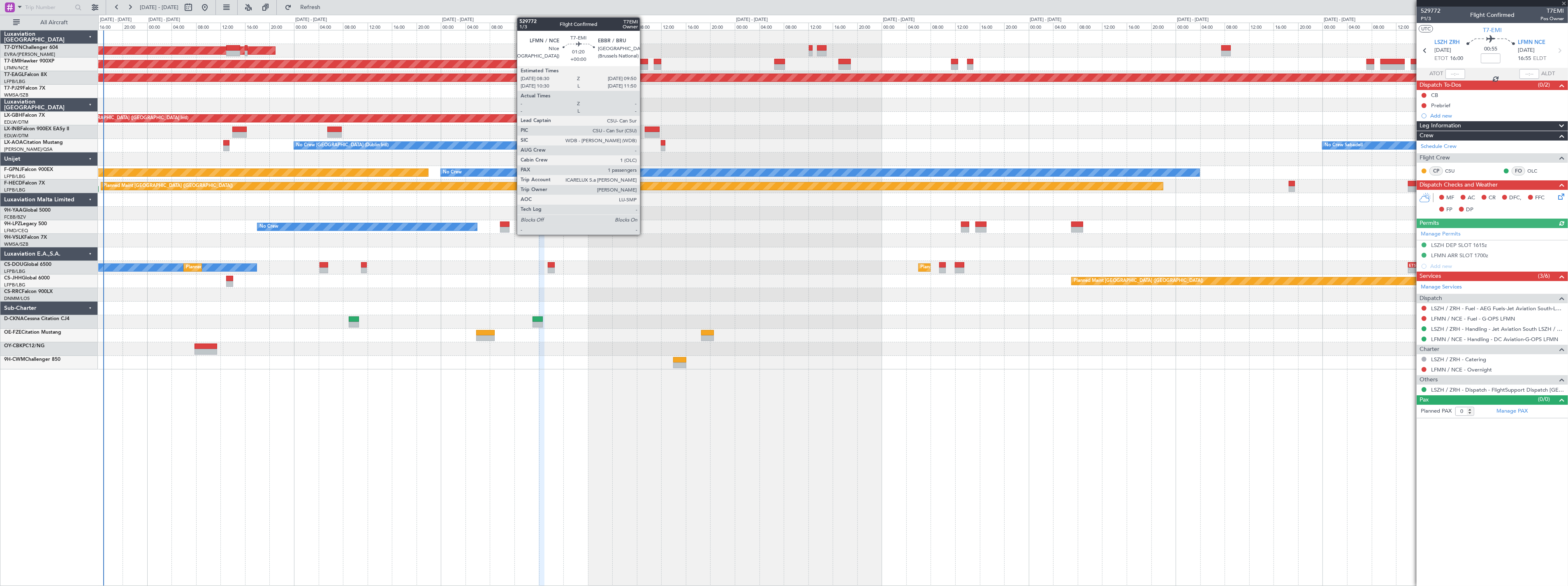
click at [644, 61] on div at bounding box center [644, 61] width 9 height 5
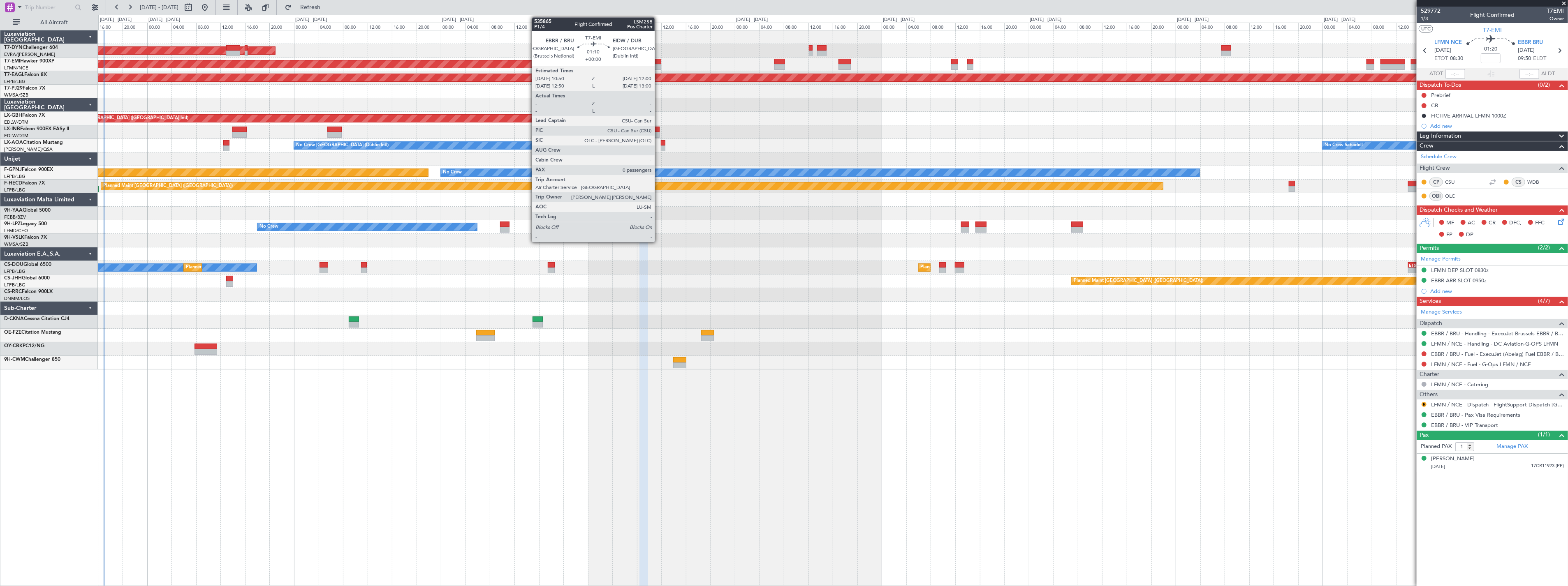
click at [659, 63] on div at bounding box center [657, 61] width 7 height 5
click at [656, 59] on div at bounding box center [657, 61] width 7 height 5
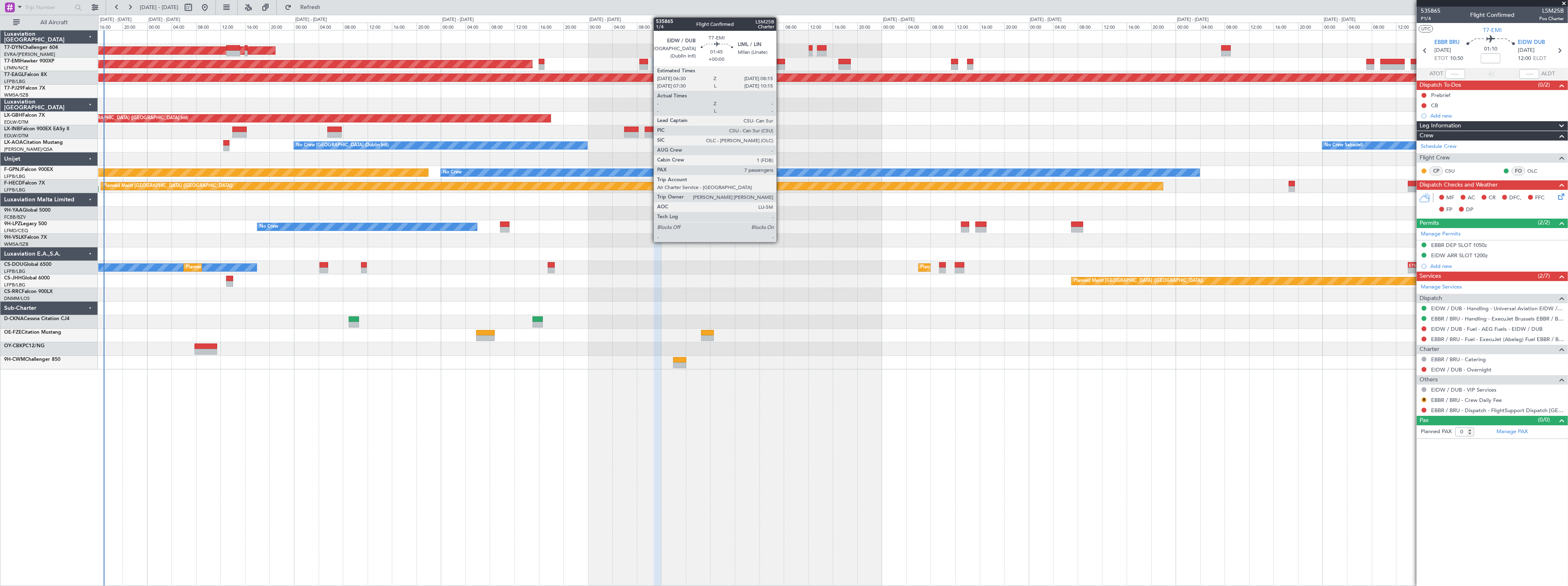
click at [780, 63] on div at bounding box center [780, 61] width 11 height 5
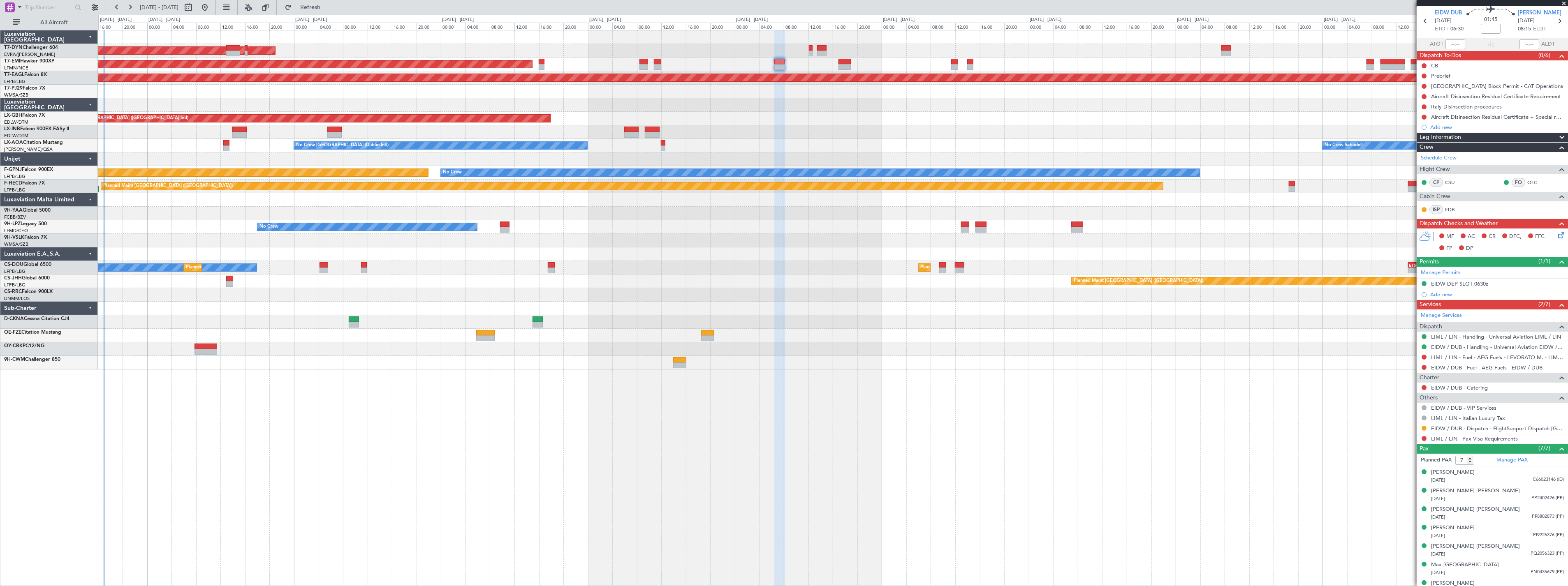
scroll to position [40, 0]
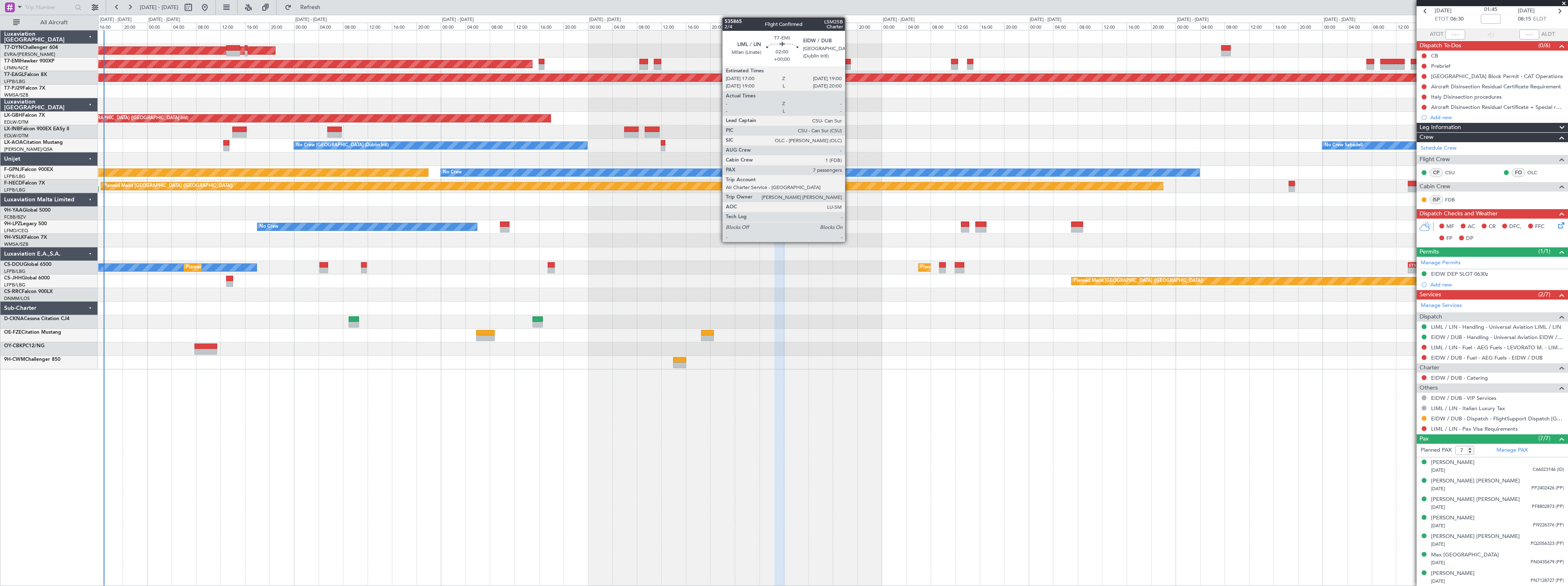
click at [849, 59] on div at bounding box center [845, 61] width 12 height 5
click at [849, 61] on div at bounding box center [845, 61] width 12 height 5
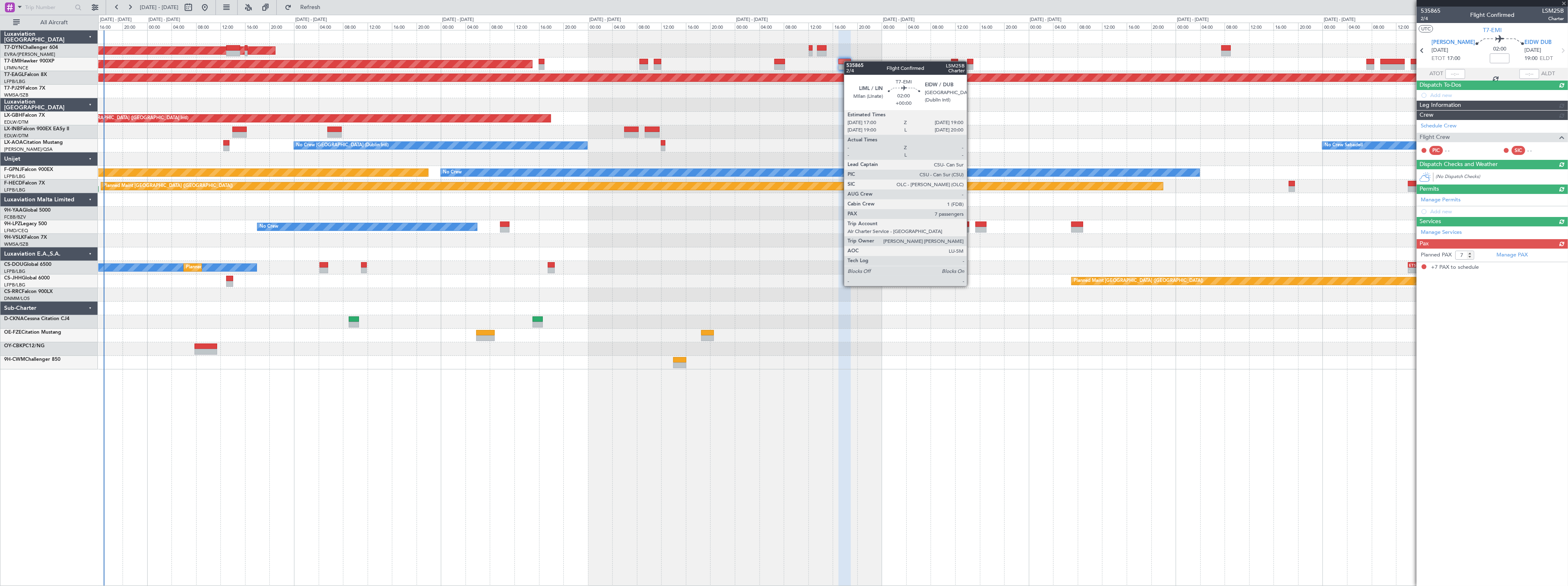
scroll to position [0, 0]
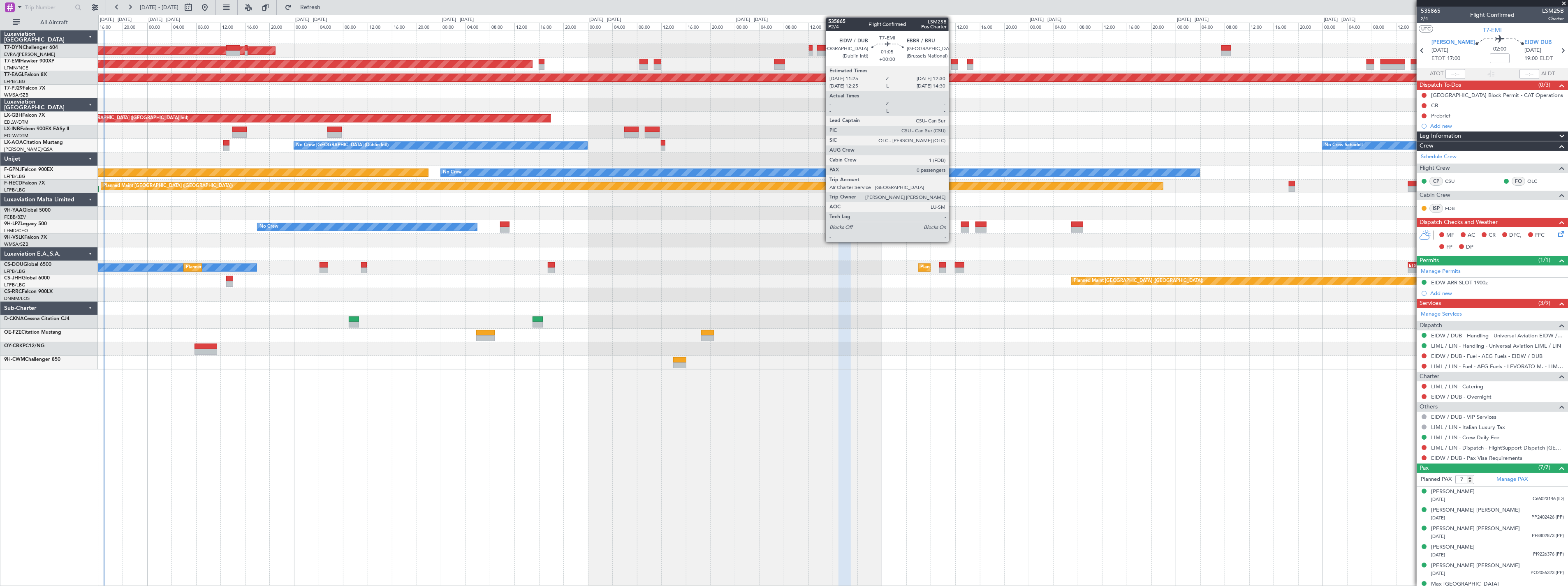
click at [953, 63] on div at bounding box center [954, 61] width 7 height 5
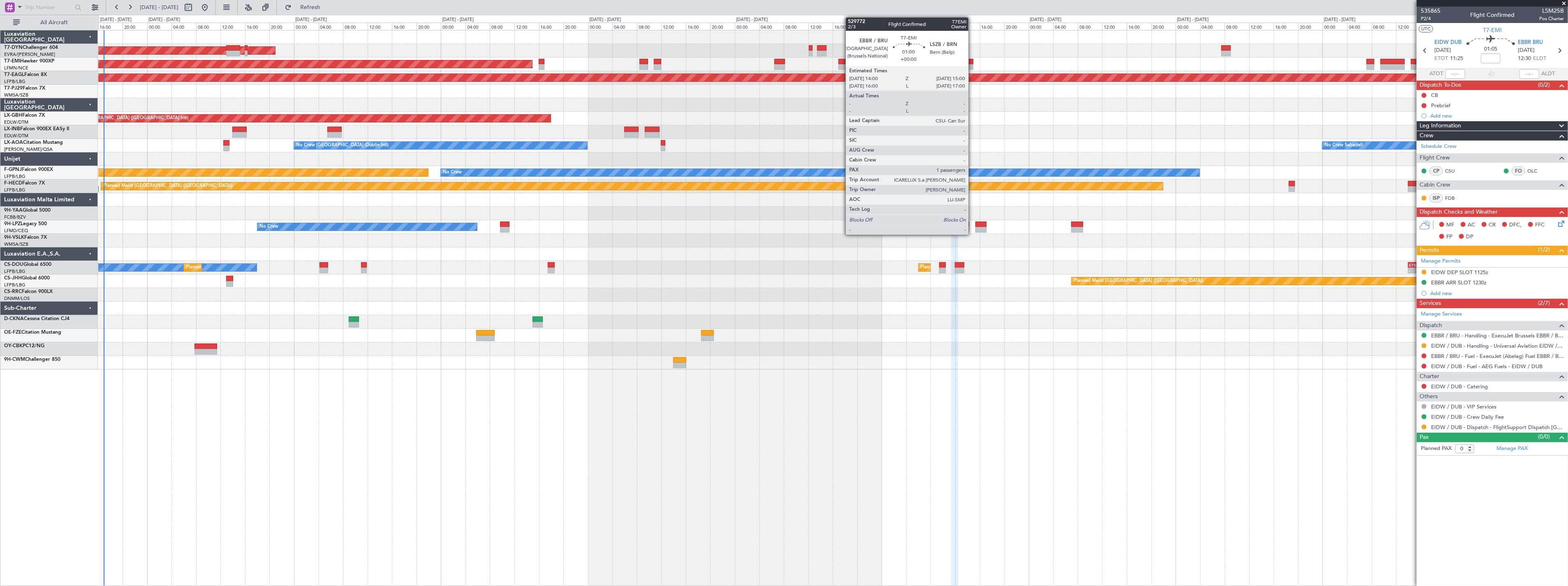
click at [973, 59] on div at bounding box center [970, 61] width 6 height 5
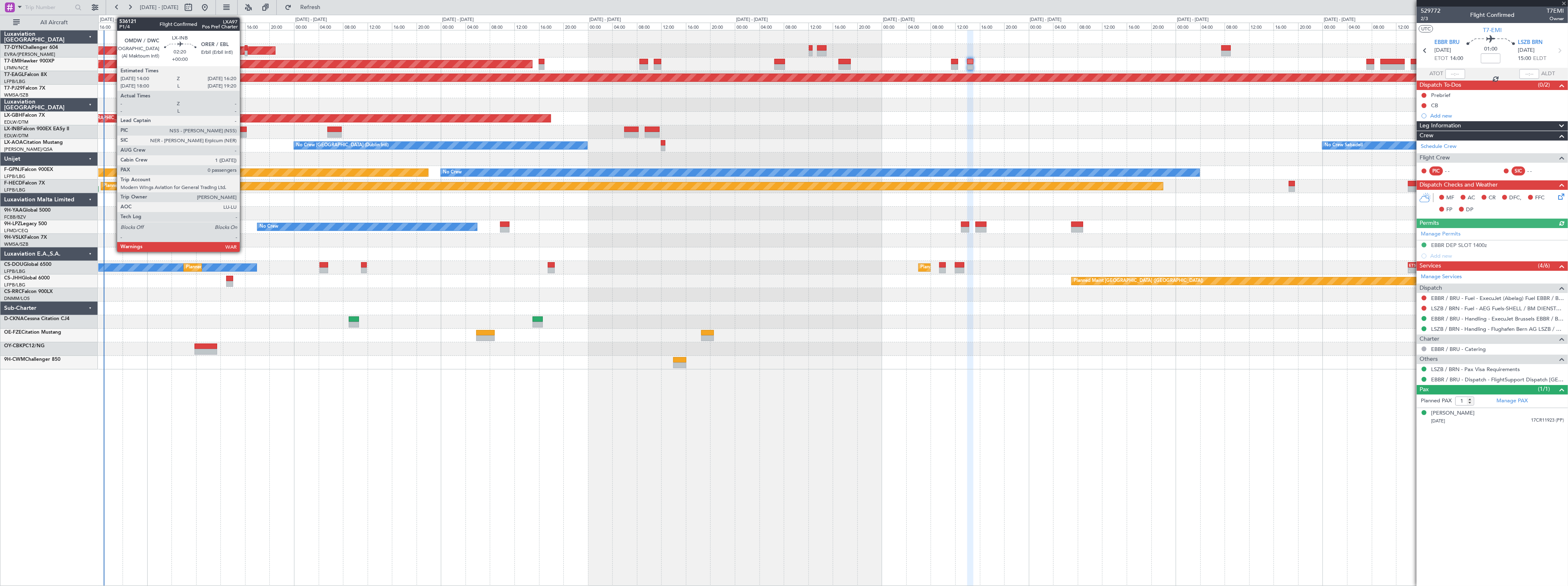
click at [244, 128] on div at bounding box center [240, 129] width 15 height 5
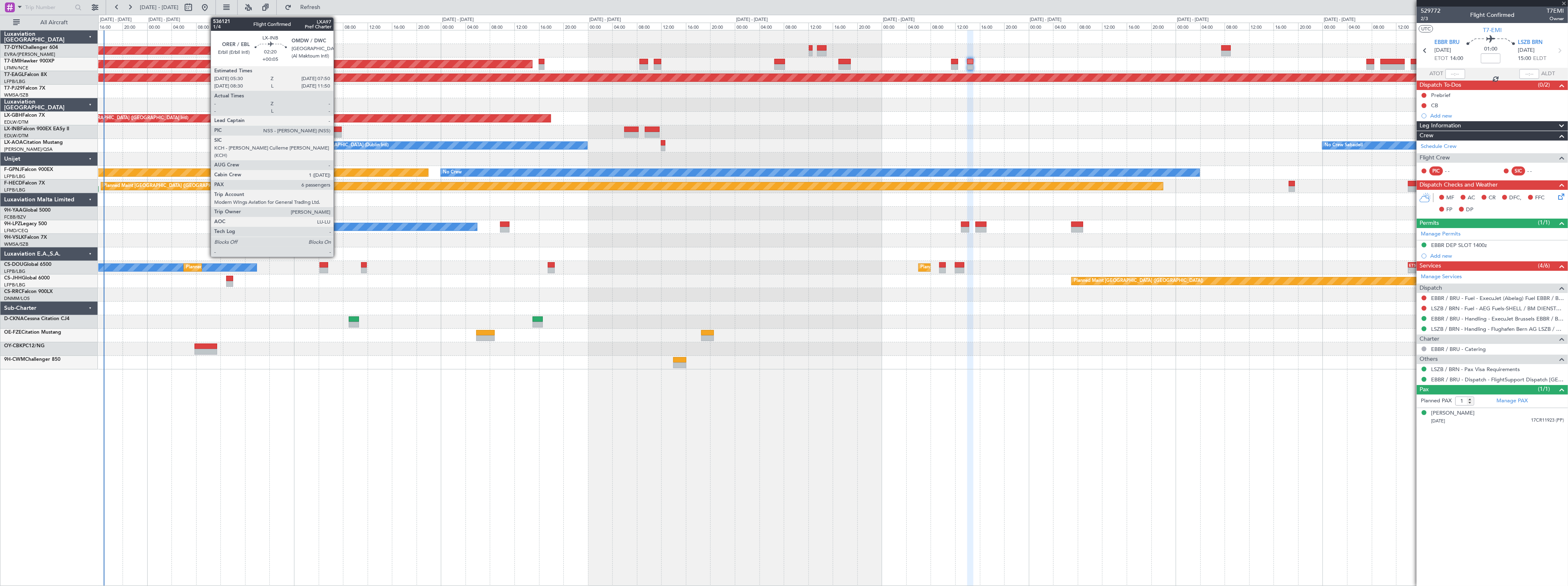
type input "0"
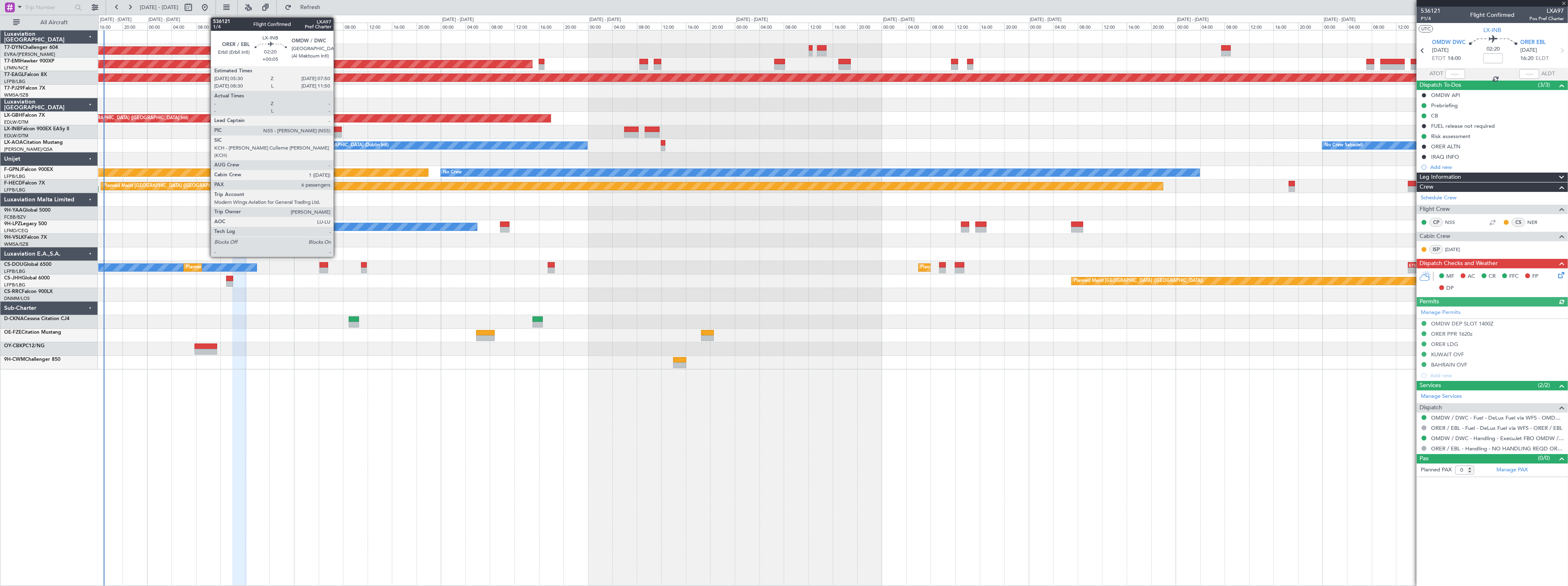
click at [338, 132] on div at bounding box center [335, 134] width 15 height 5
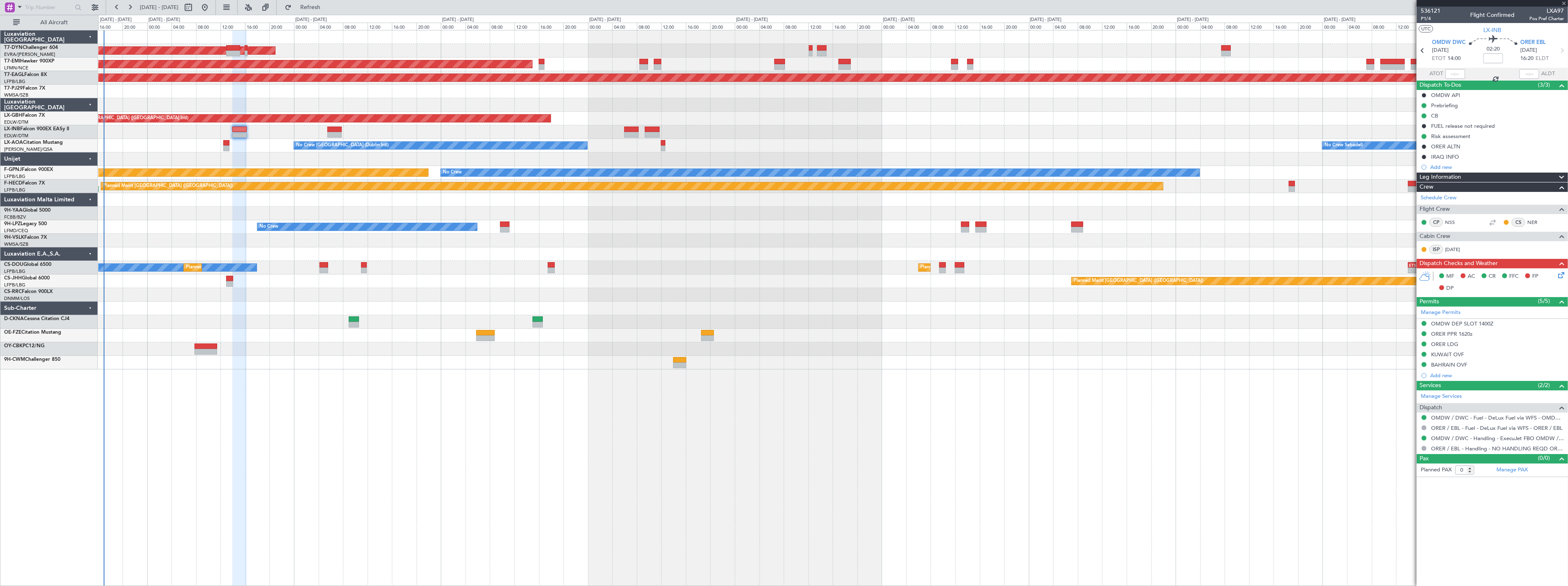
type input "+00:05"
type input "6"
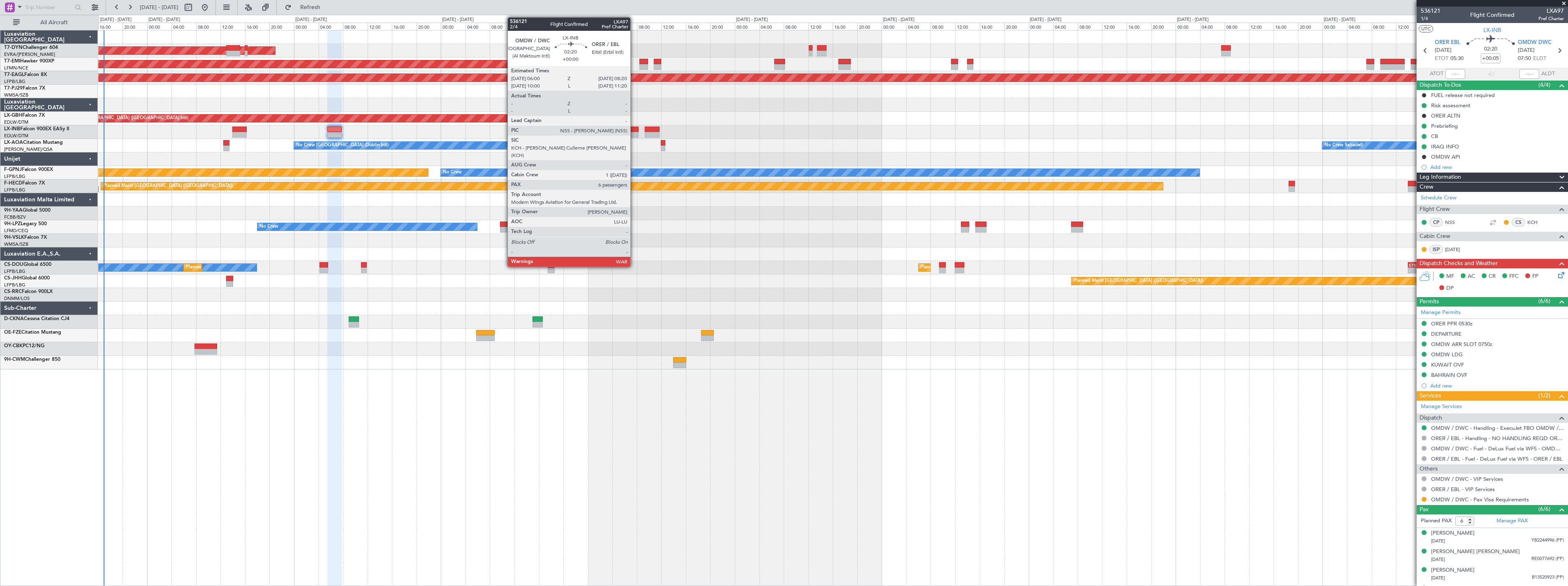
click at [634, 128] on div at bounding box center [632, 129] width 15 height 5
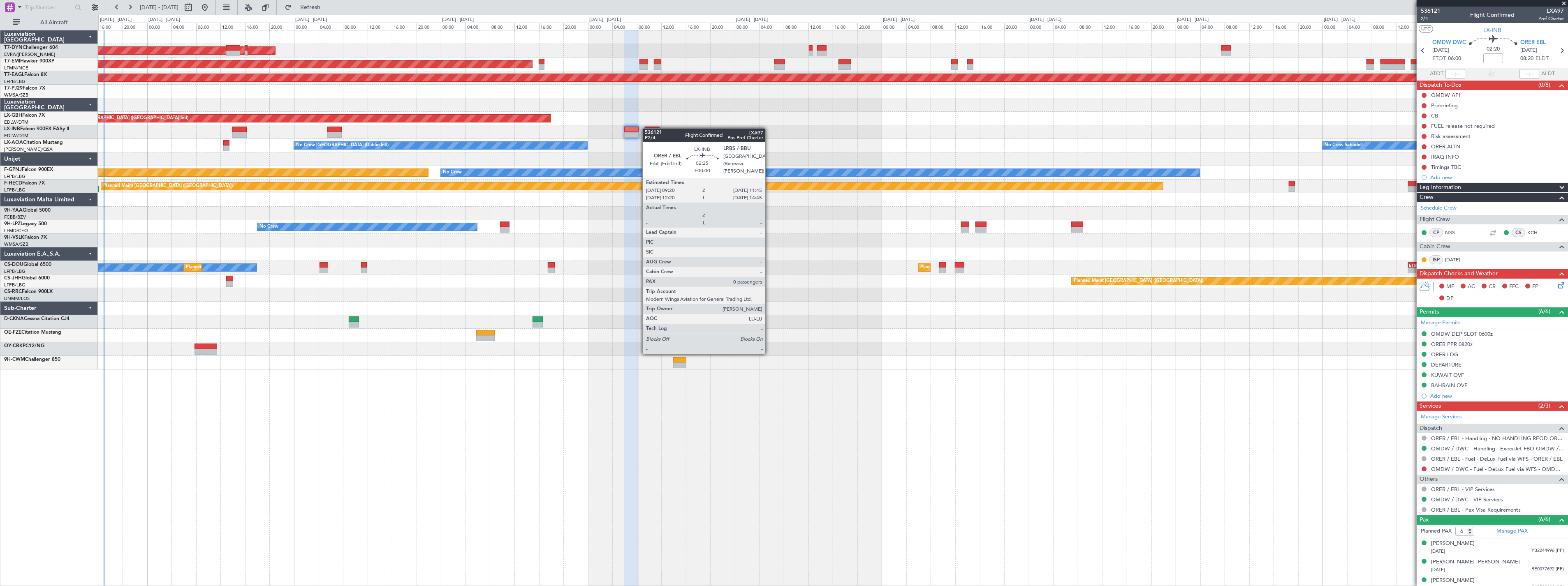
click at [647, 128] on div at bounding box center [652, 129] width 15 height 5
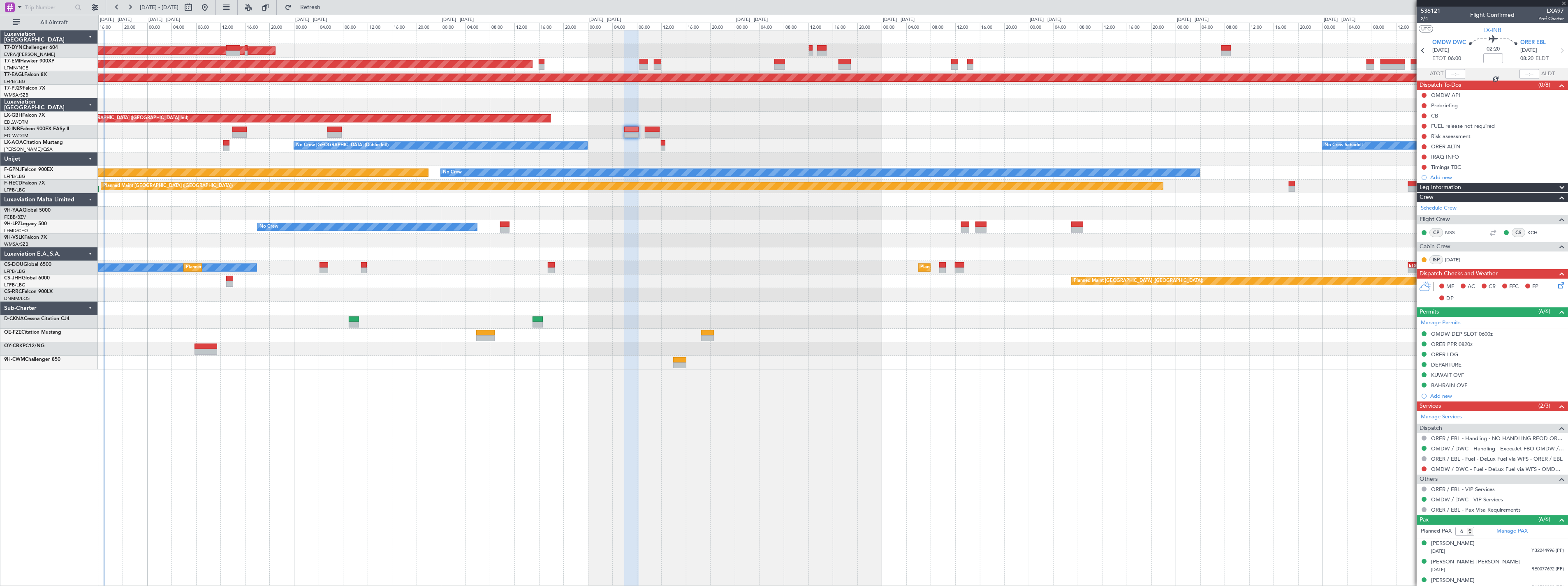
type input "0"
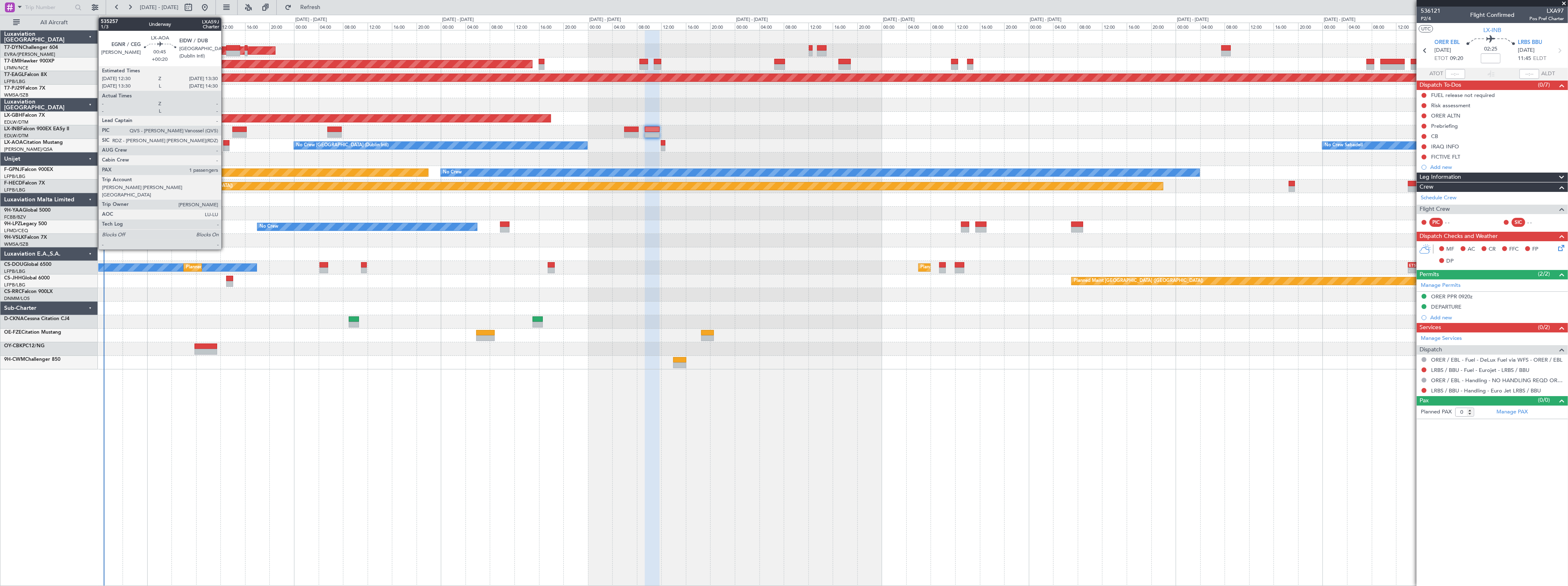
click at [225, 141] on div at bounding box center [226, 142] width 6 height 5
click at [227, 147] on div at bounding box center [226, 148] width 6 height 5
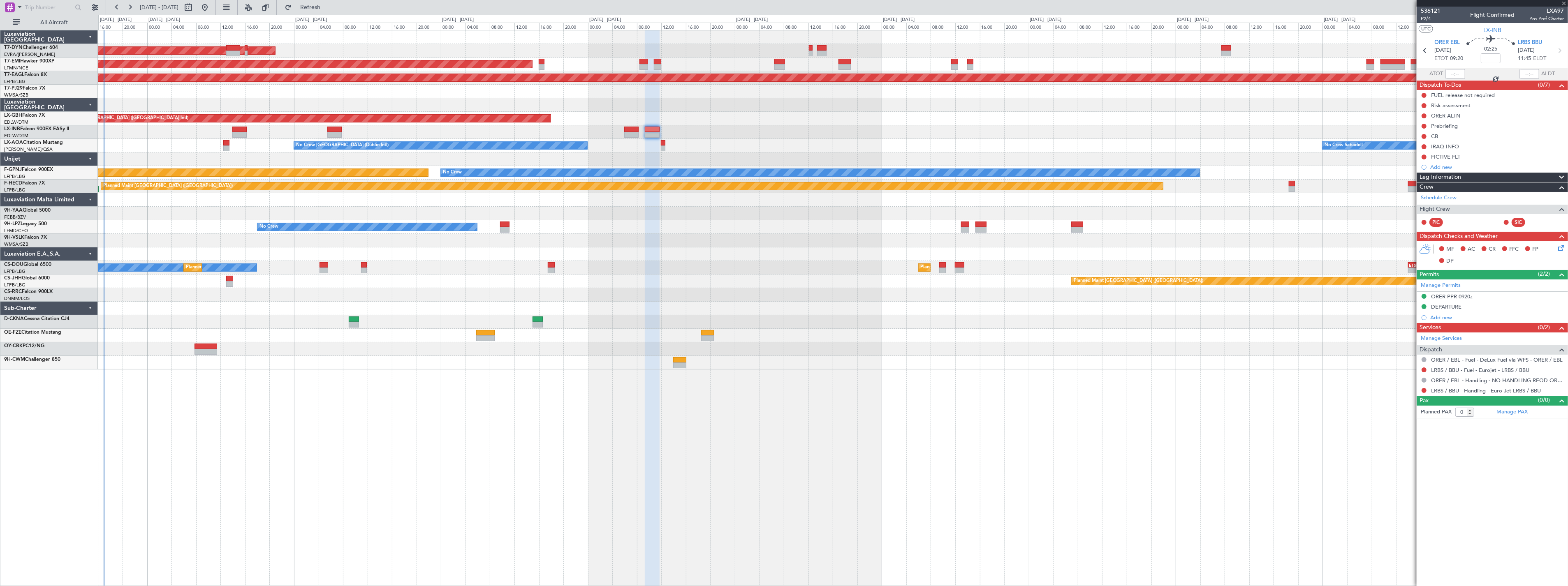
type input "+00:20"
type input "1"
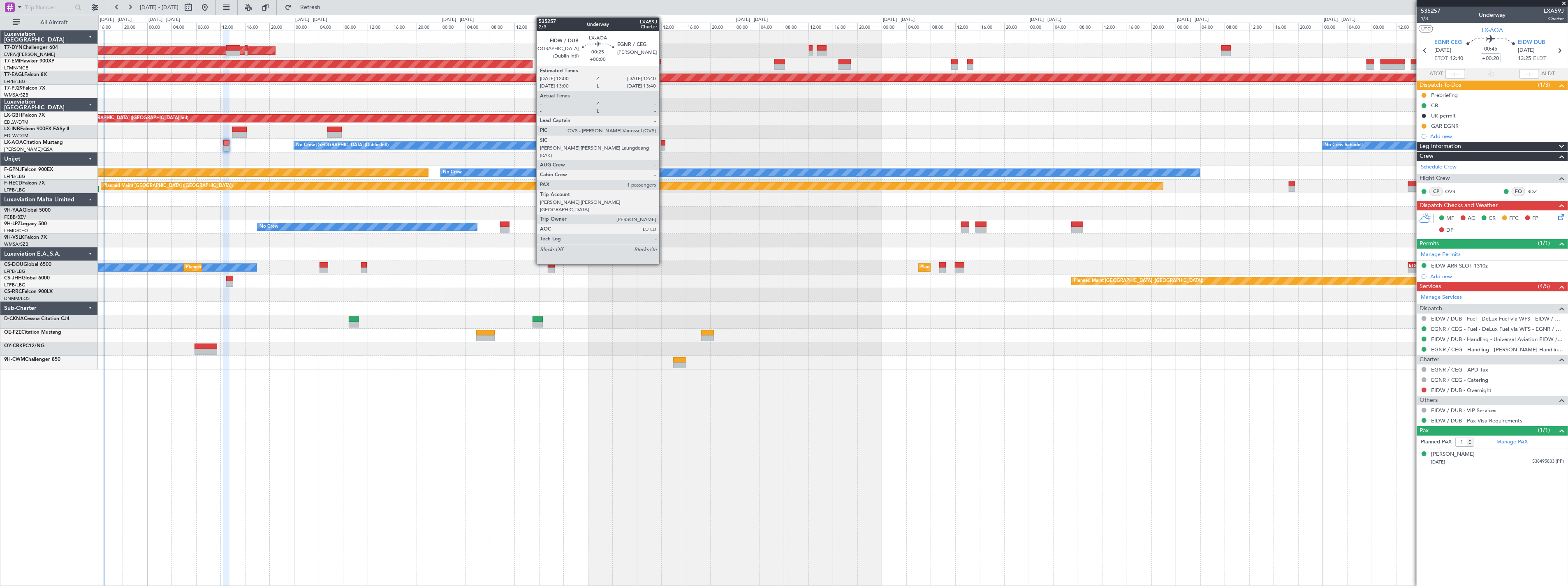
click at [663, 144] on div at bounding box center [663, 142] width 4 height 5
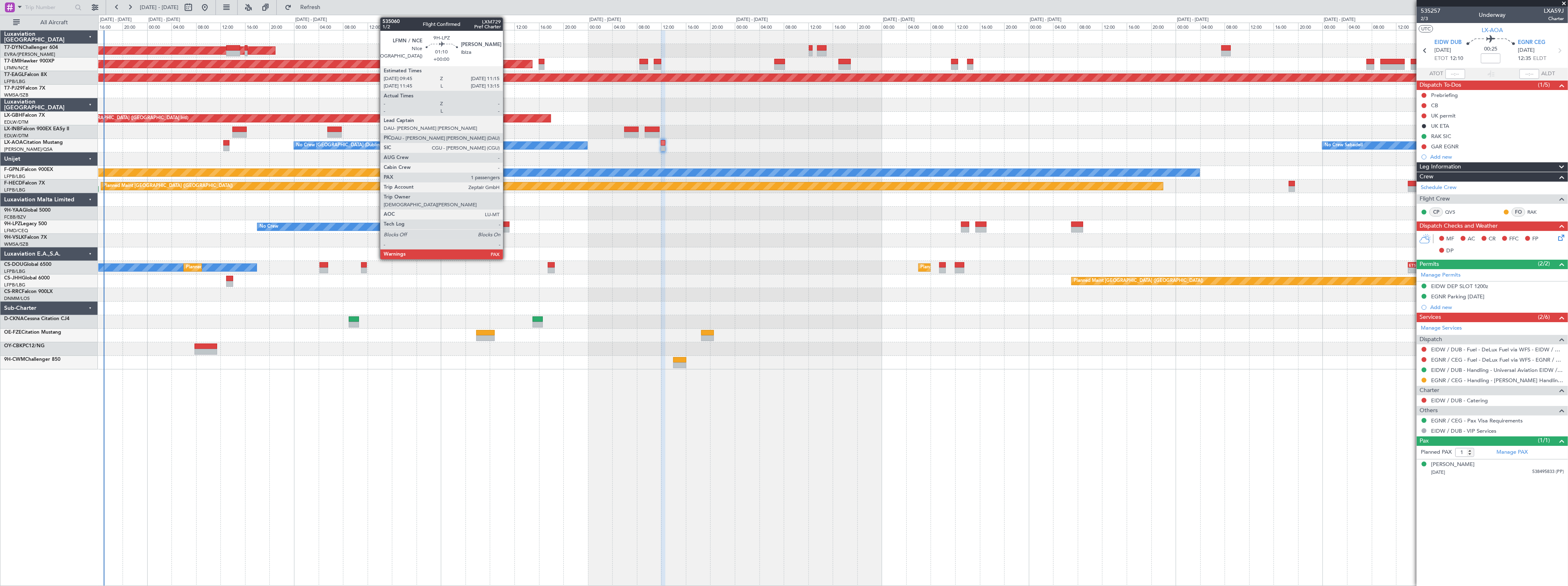
click at [507, 223] on div at bounding box center [505, 224] width 10 height 5
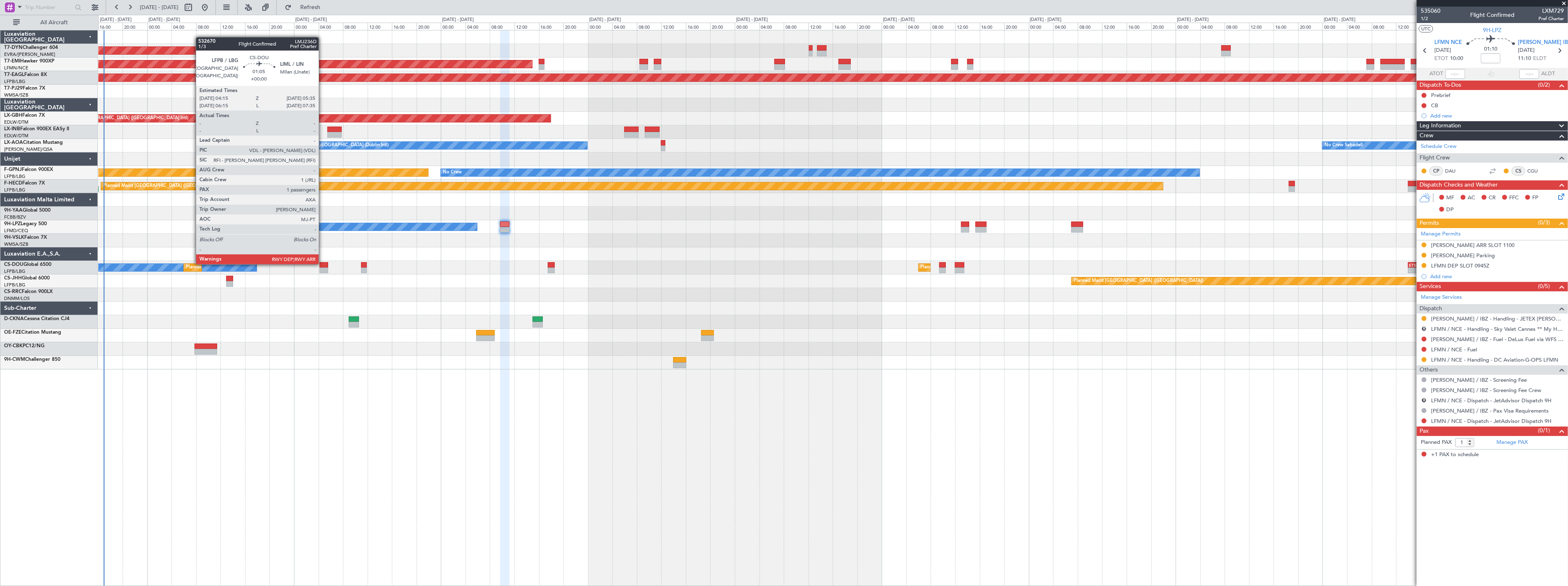
click at [323, 263] on div at bounding box center [324, 265] width 9 height 5
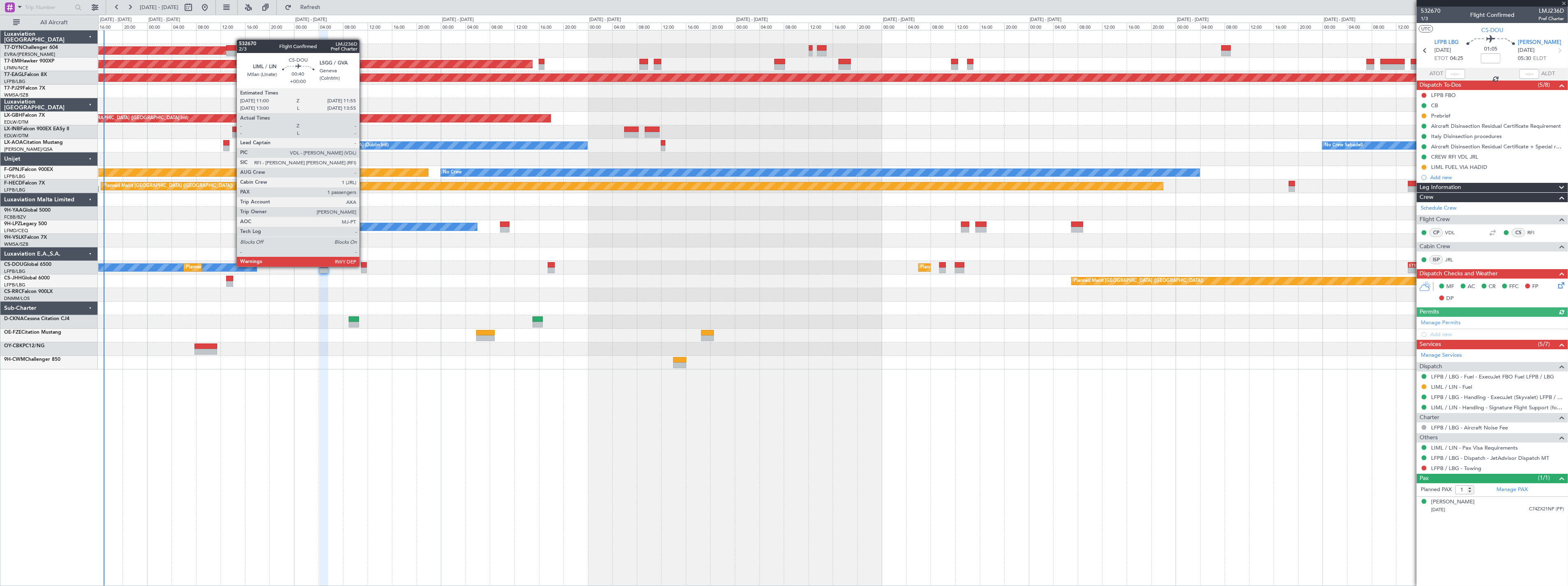
click at [363, 266] on div at bounding box center [363, 265] width 5 height 5
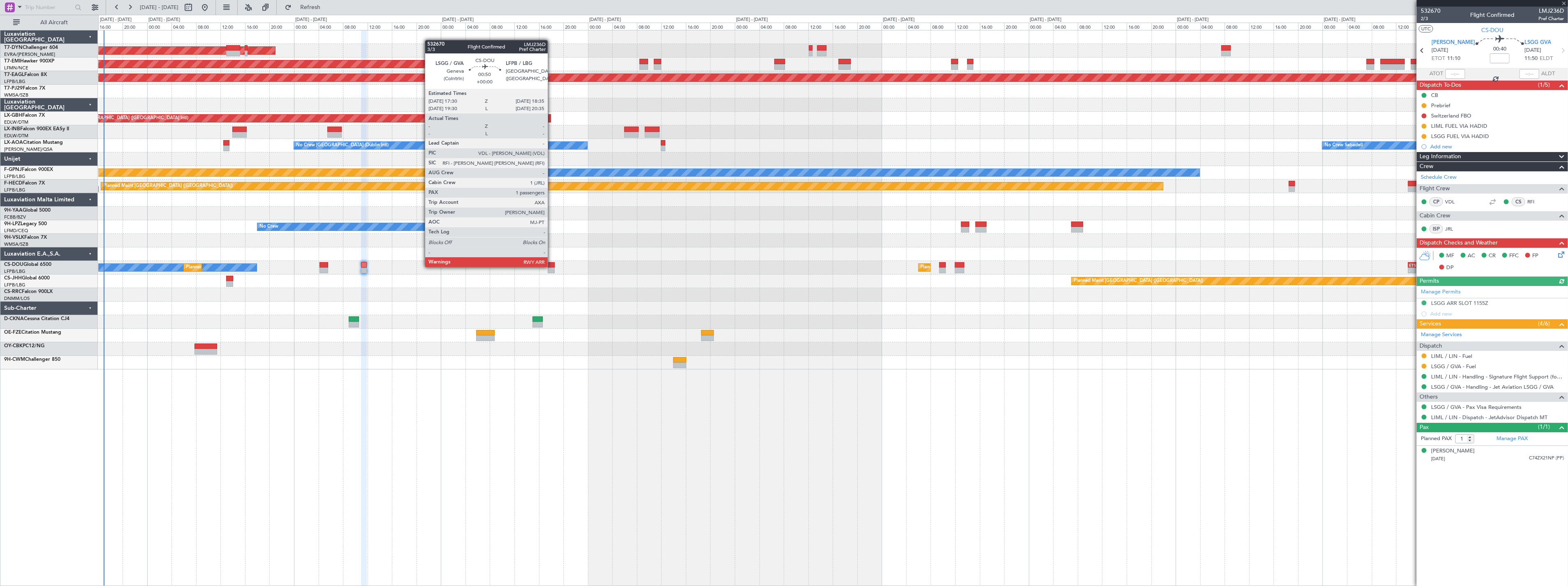
click at [552, 267] on div at bounding box center [551, 265] width 7 height 5
